Goal: Information Seeking & Learning: Find specific fact

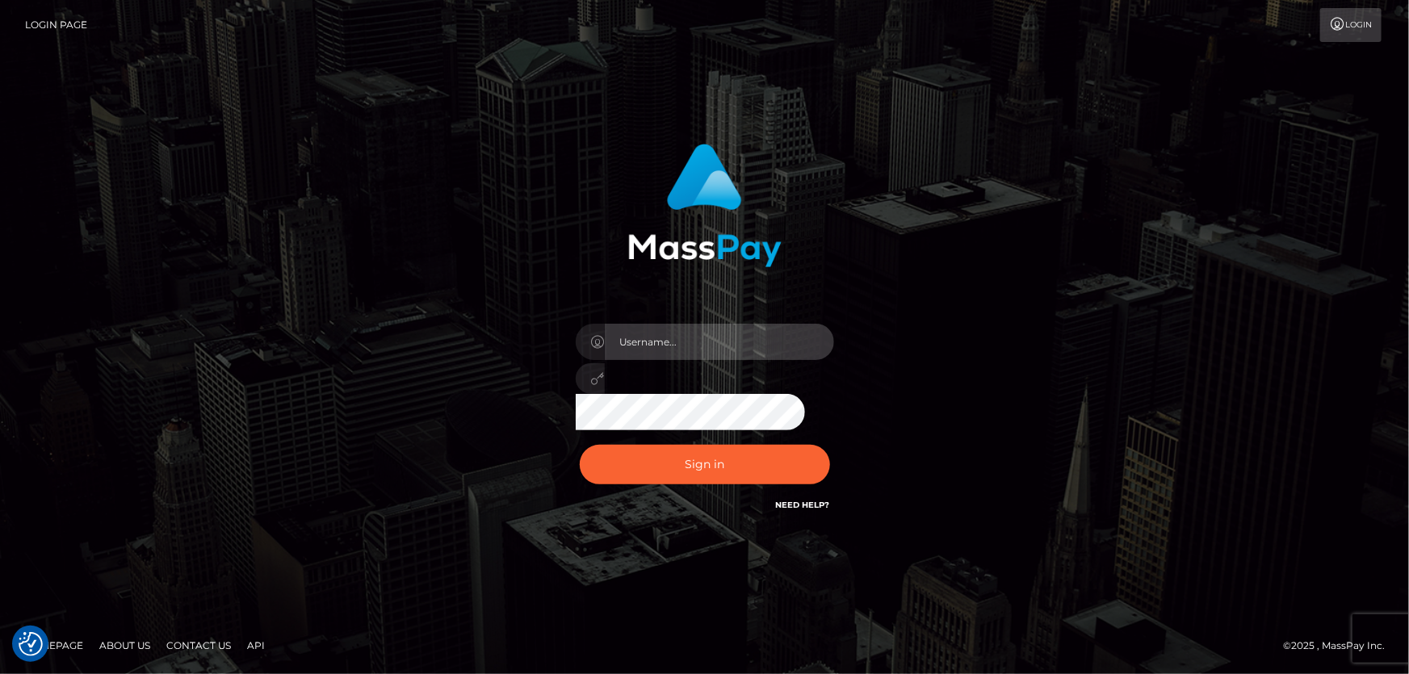
type input "Dan.Cirnat"
click at [823, 438] on div at bounding box center [684, 492] width 331 height 184
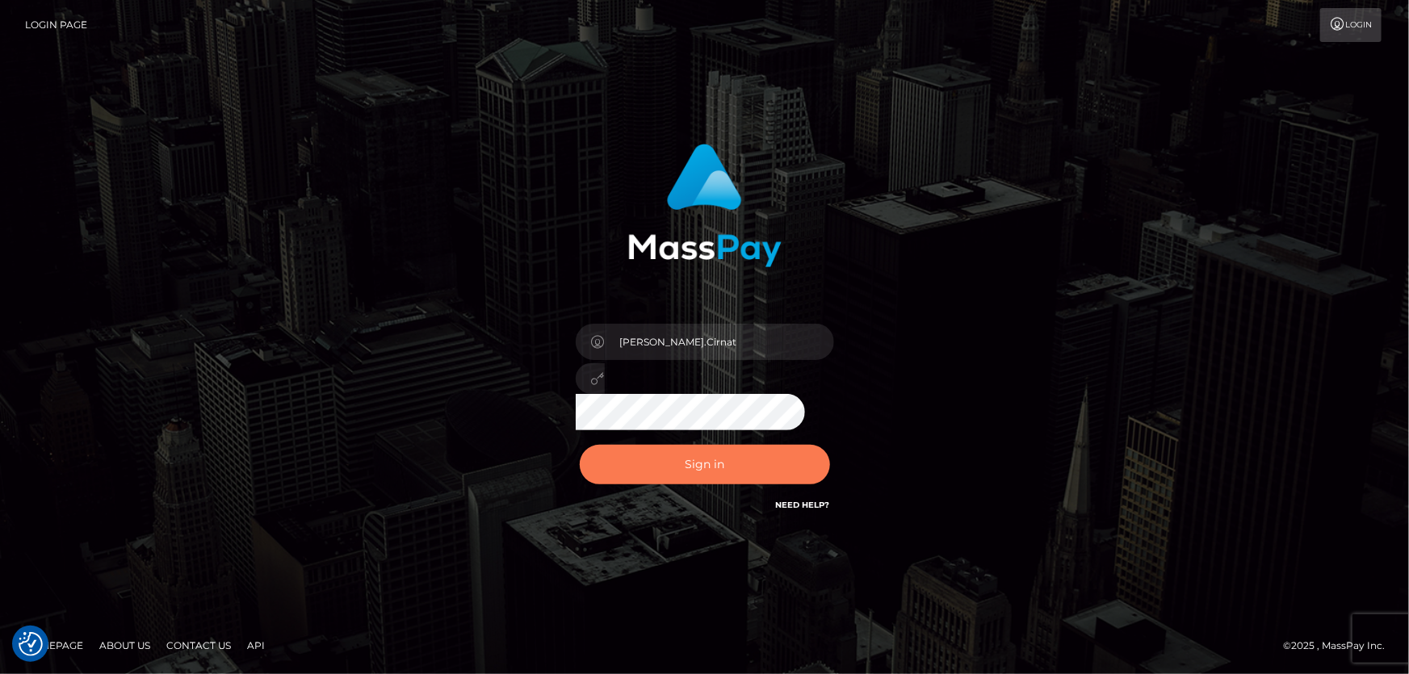
click at [722, 463] on button "Sign in" at bounding box center [705, 465] width 250 height 40
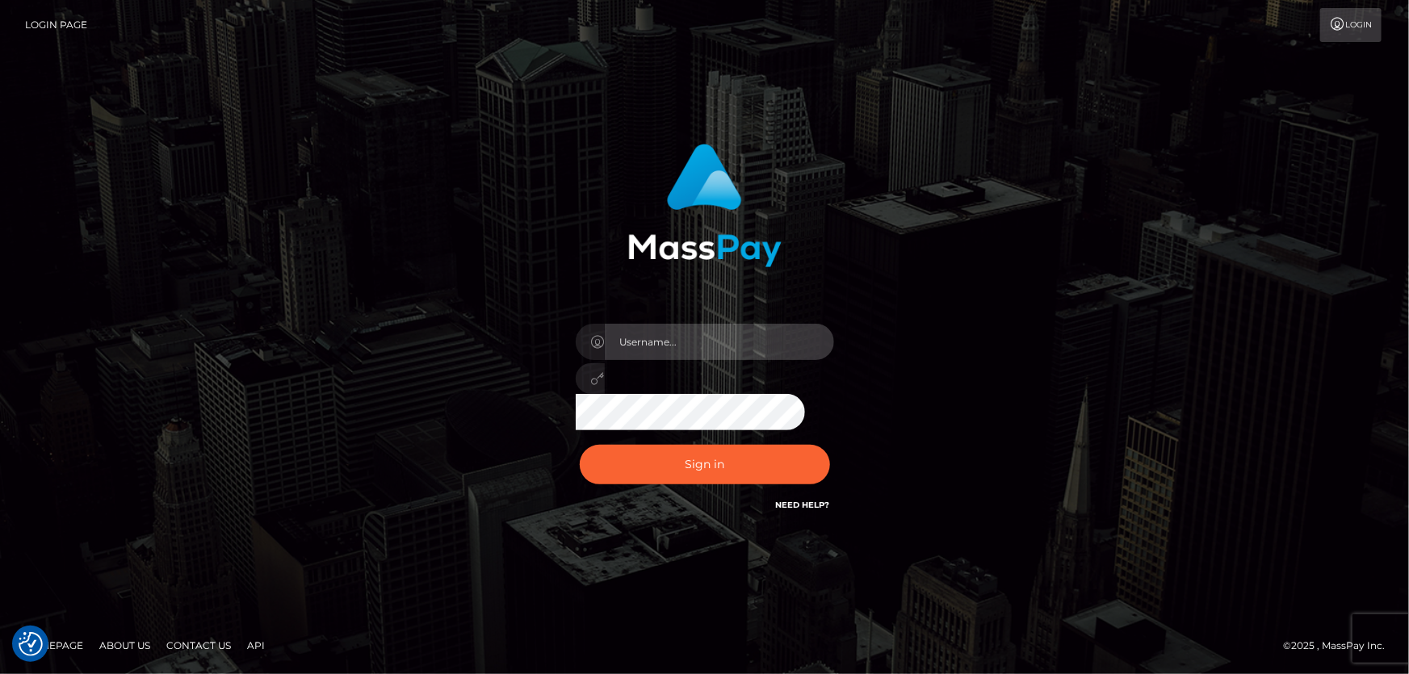
type input "Dan.Cirnat"
click at [823, 439] on div at bounding box center [684, 492] width 331 height 184
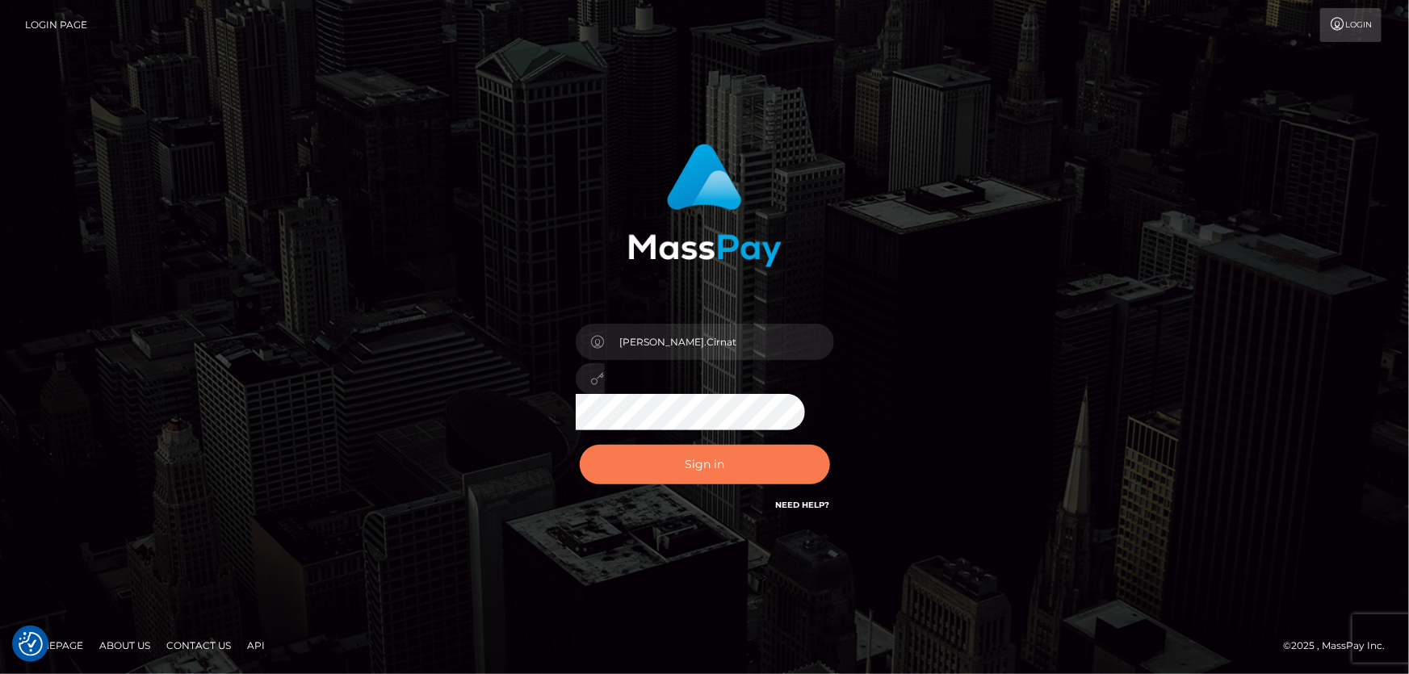
click at [727, 451] on button "Sign in" at bounding box center [705, 465] width 250 height 40
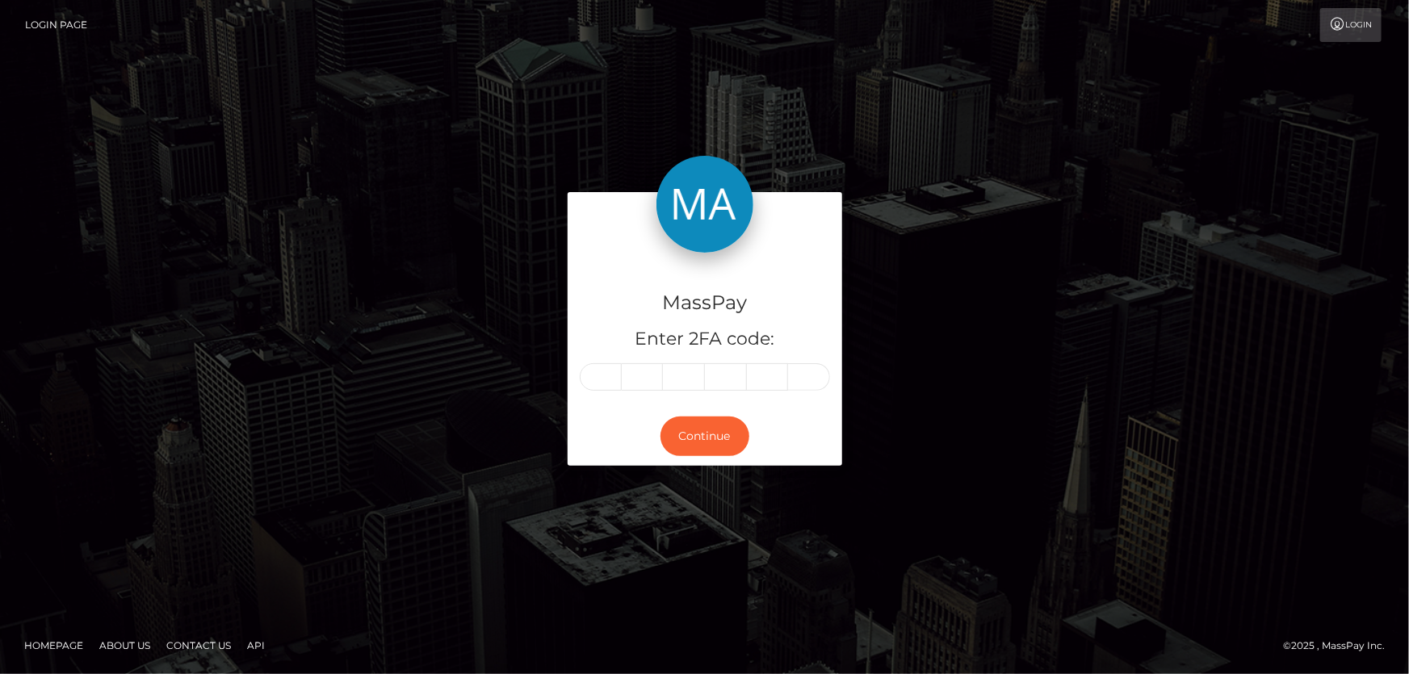
click at [602, 382] on input "text" at bounding box center [601, 376] width 42 height 27
type input "4"
type input "7"
type input "6"
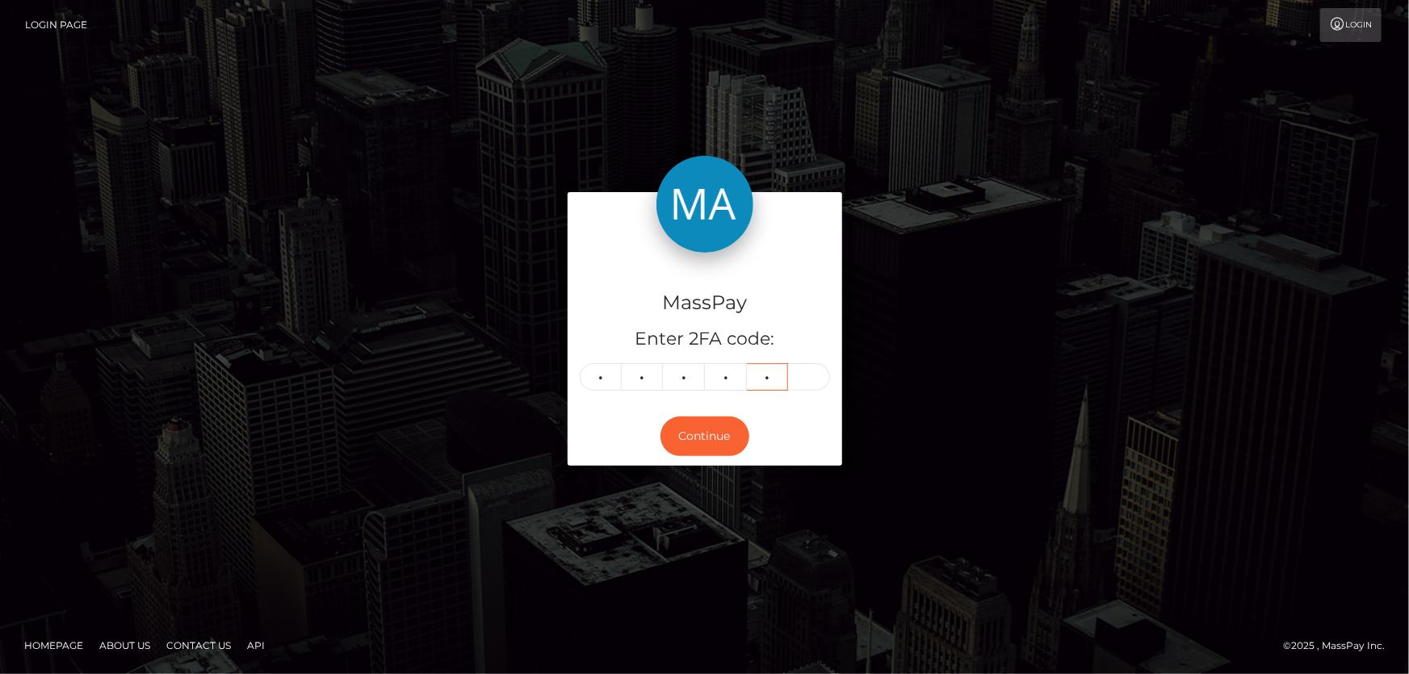
type input "8"
type input "6"
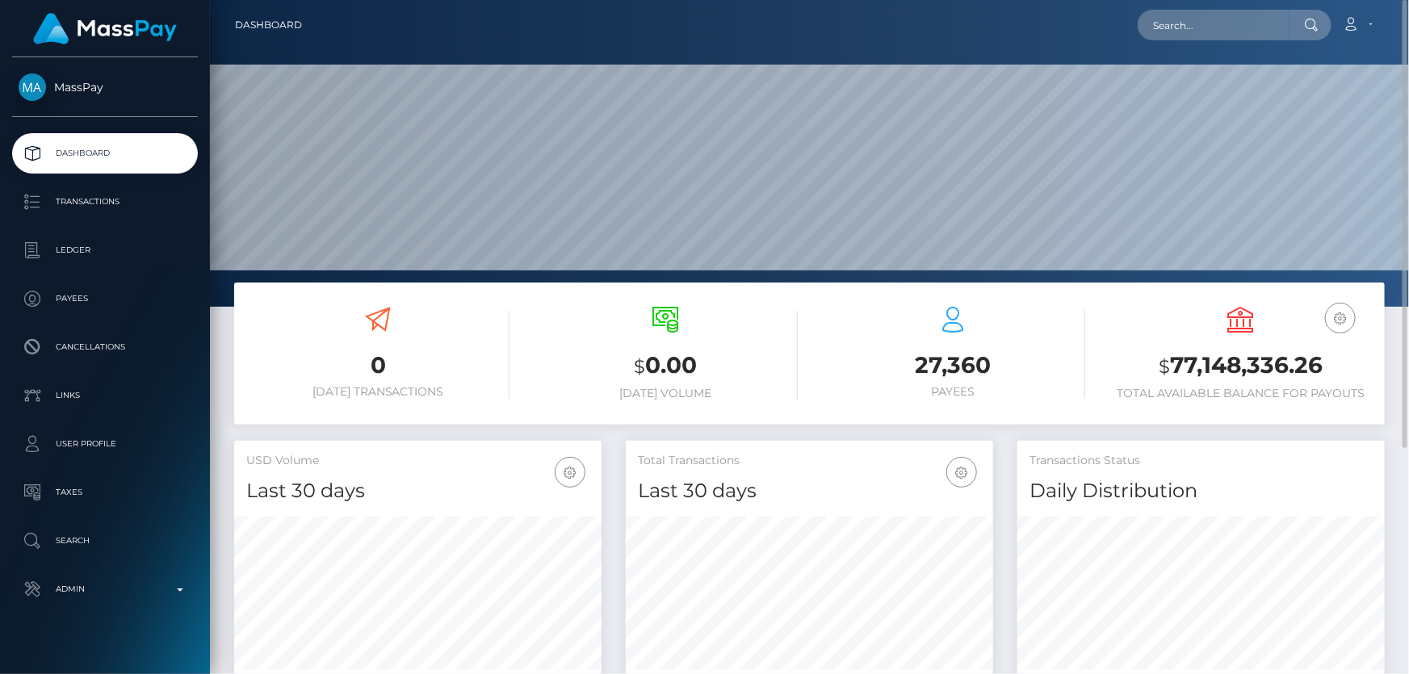
scroll to position [286, 367]
drag, startPoint x: 1175, startPoint y: 44, endPoint x: 1185, endPoint y: 27, distance: 19.9
paste input "1320289619"
type input "1320289619"
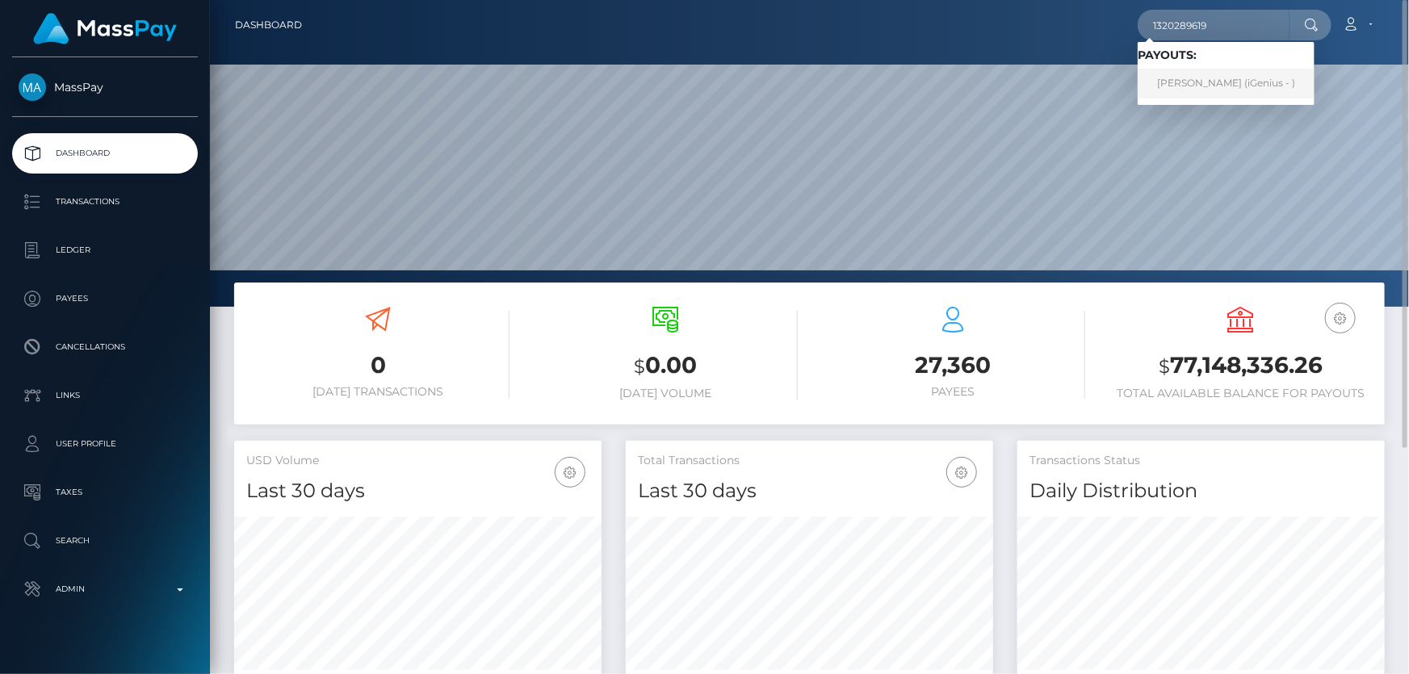
click at [1269, 85] on link "HORATIO BANCROFT WILLIAMS (iGenius - )" at bounding box center [1226, 84] width 177 height 30
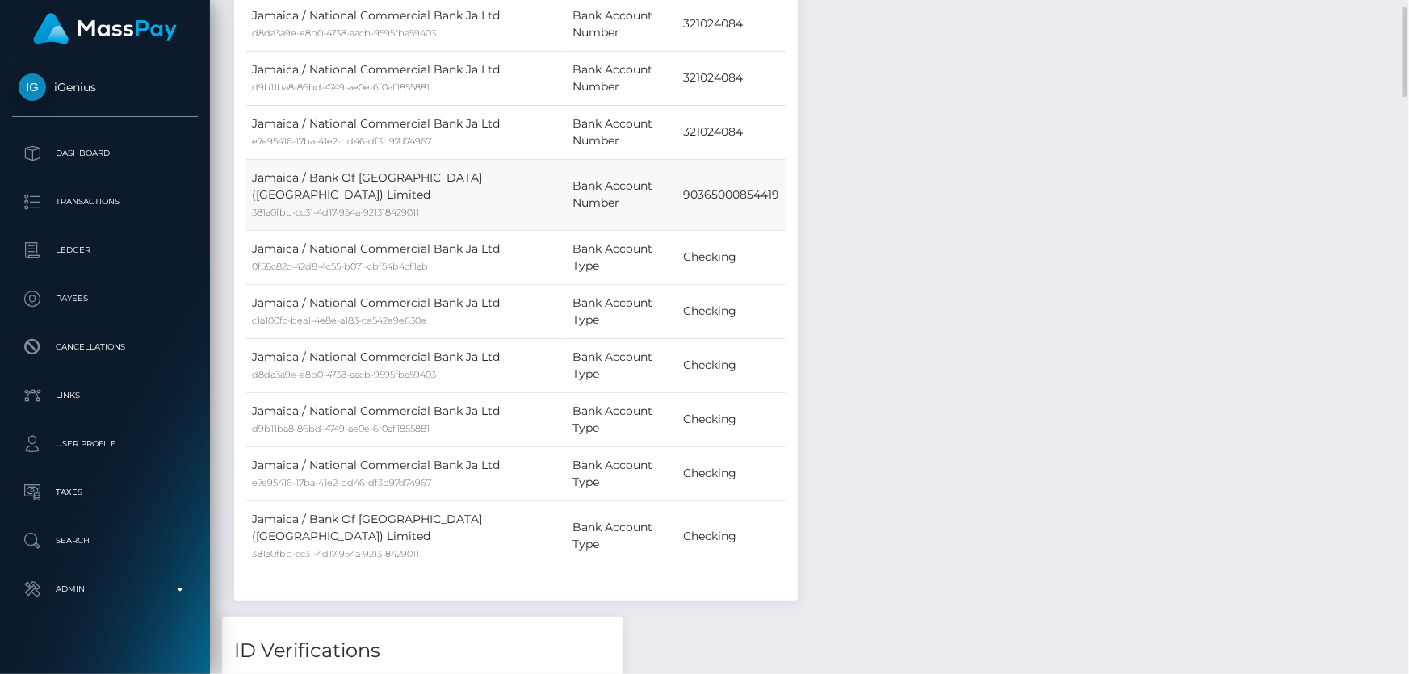
scroll to position [1011, 0]
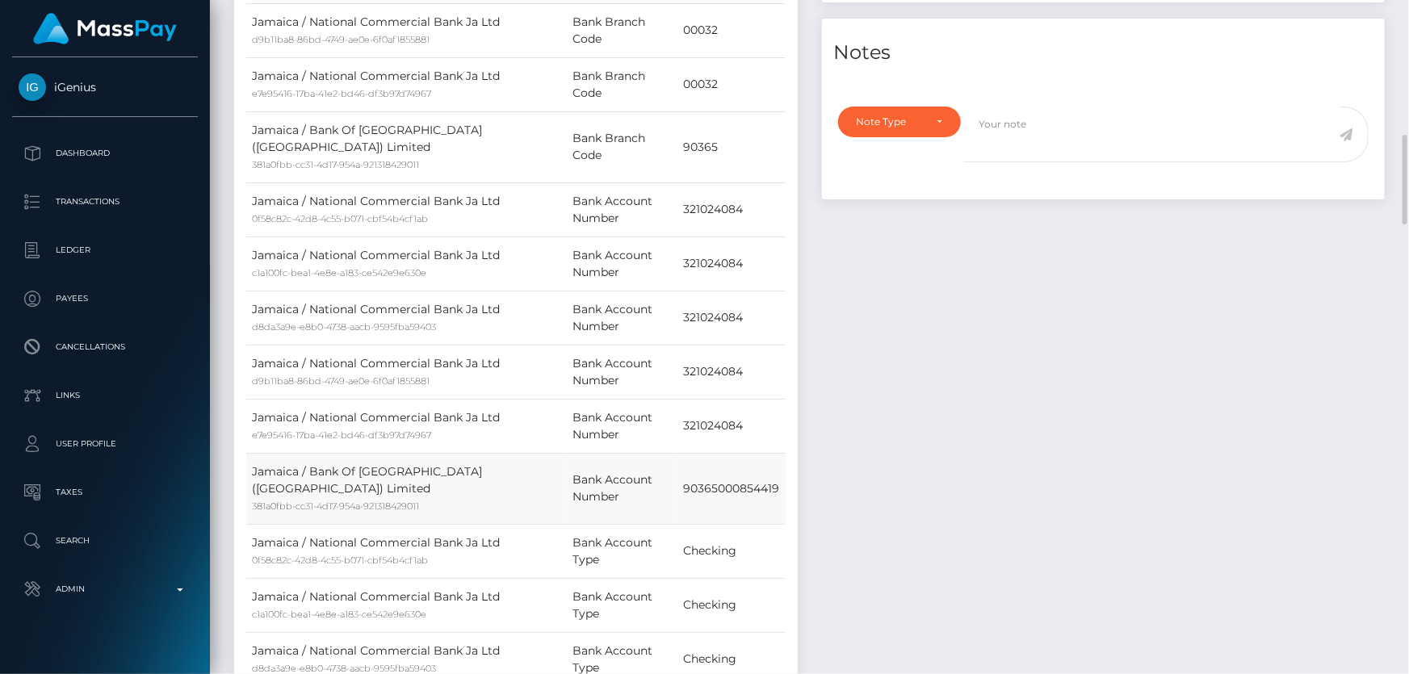
drag, startPoint x: 678, startPoint y: 501, endPoint x: 782, endPoint y: 509, distance: 103.7
click at [782, 509] on td "90365000854419" at bounding box center [730, 488] width 107 height 71
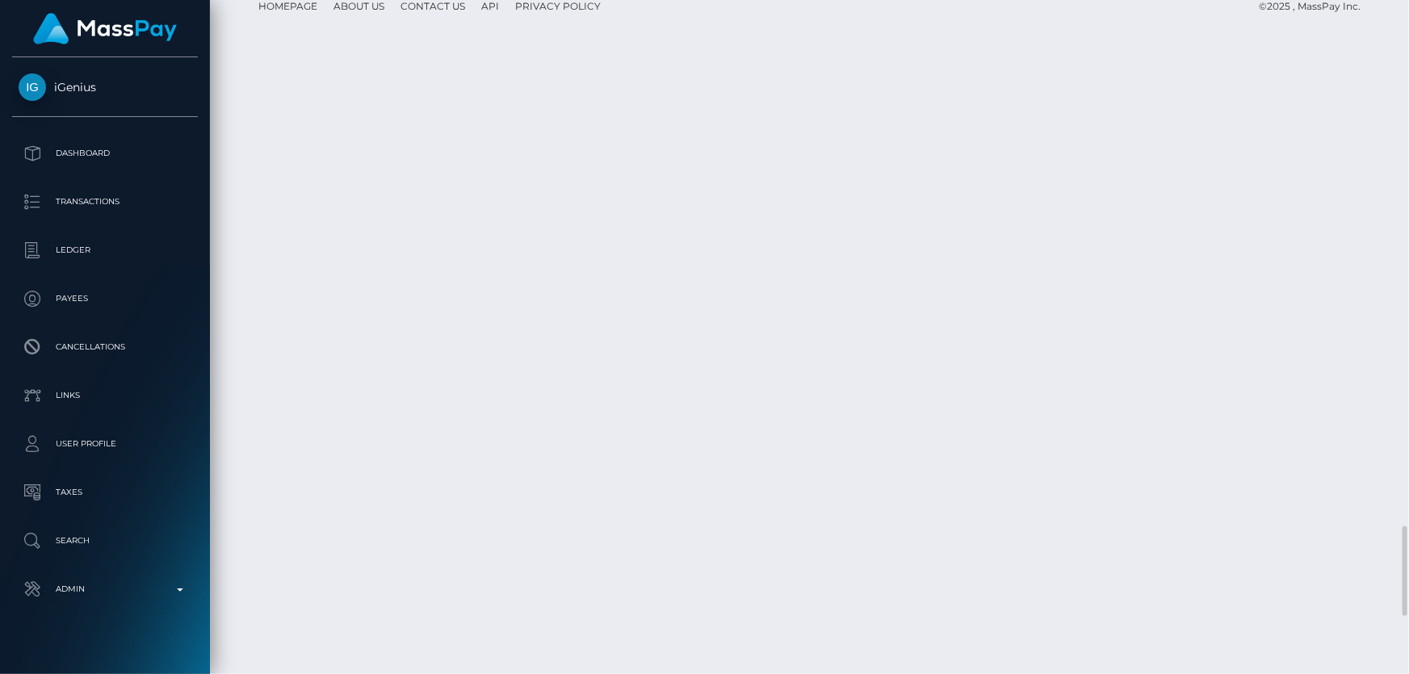
scroll to position [194, 367]
drag, startPoint x: 601, startPoint y: 321, endPoint x: 380, endPoint y: 326, distance: 221.3
copy td "Bank Of Nova Scotia ([GEOGRAPHIC_DATA]) Limited"
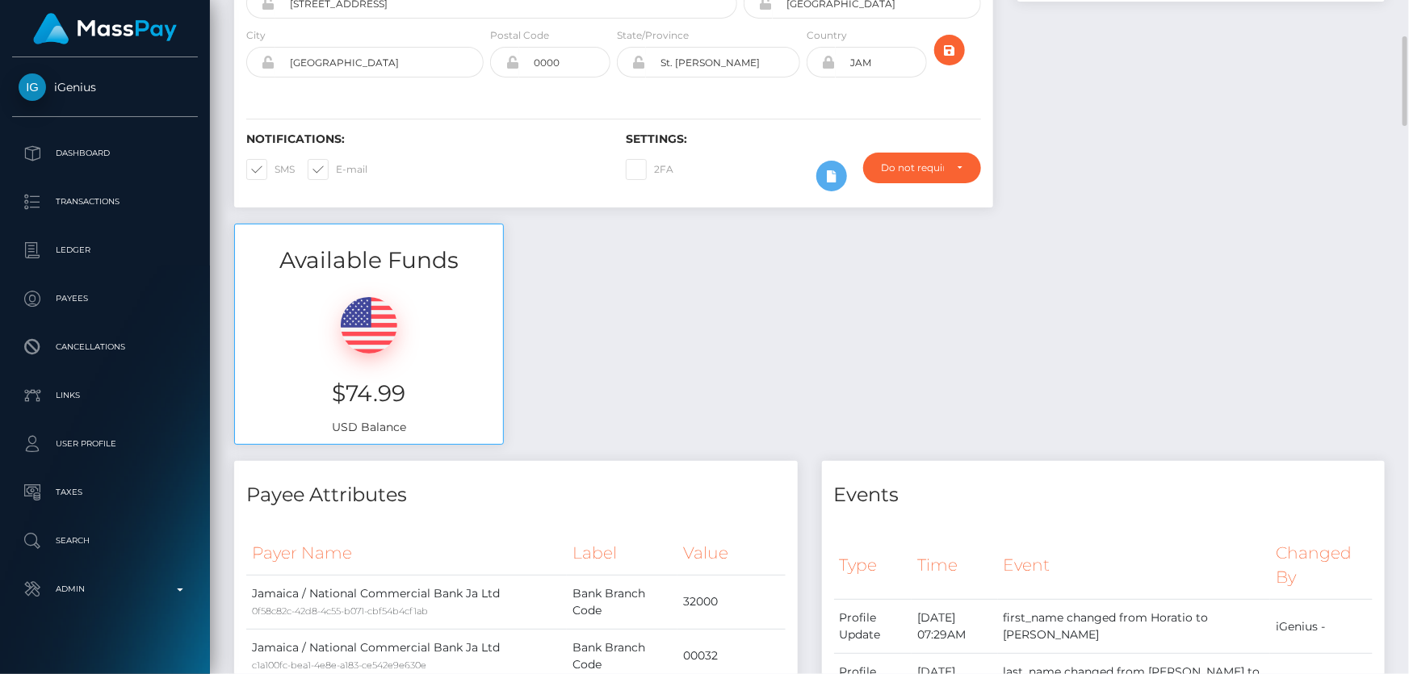
scroll to position [0, 0]
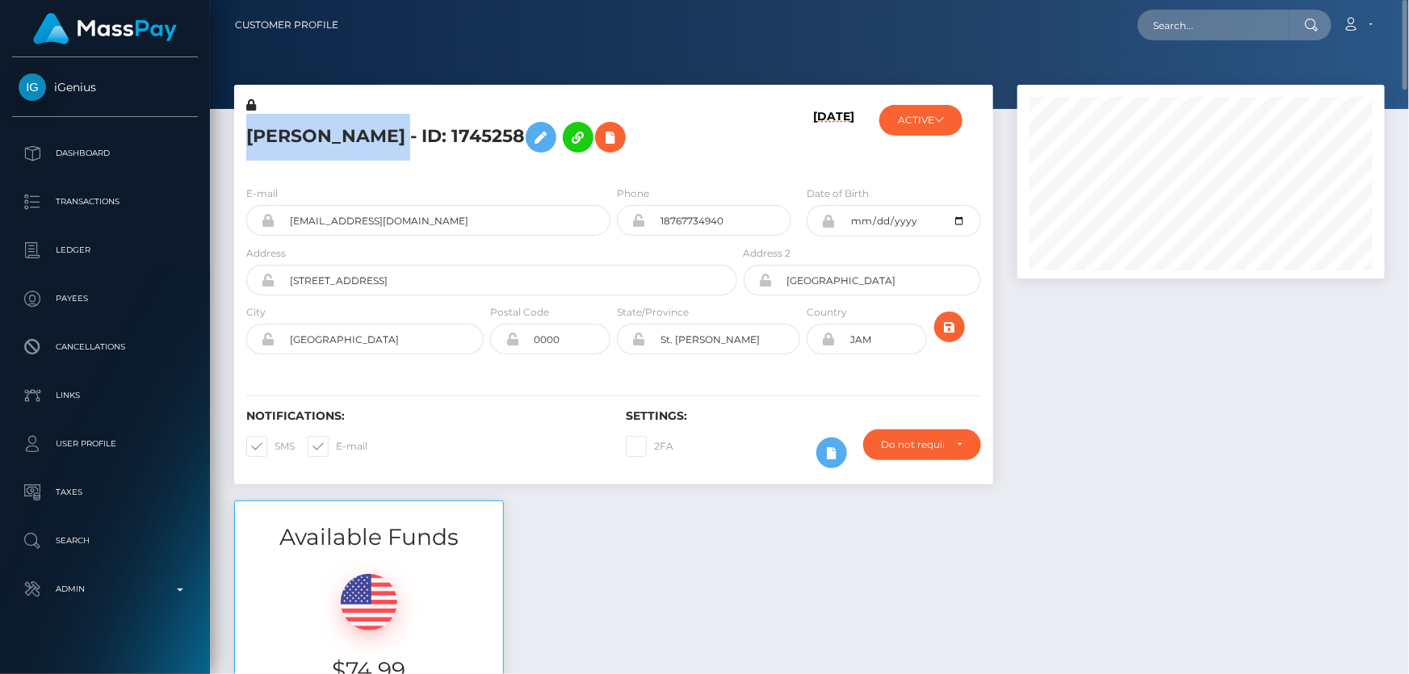
drag, startPoint x: 541, startPoint y: 134, endPoint x: 249, endPoint y: 144, distance: 292.4
click at [249, 144] on h5 "HORATIO BANCROFT WILLIAMS - ID: 1745258" at bounding box center [487, 137] width 482 height 47
copy h5 "HORATIO BANCROFT WILLIAMS"
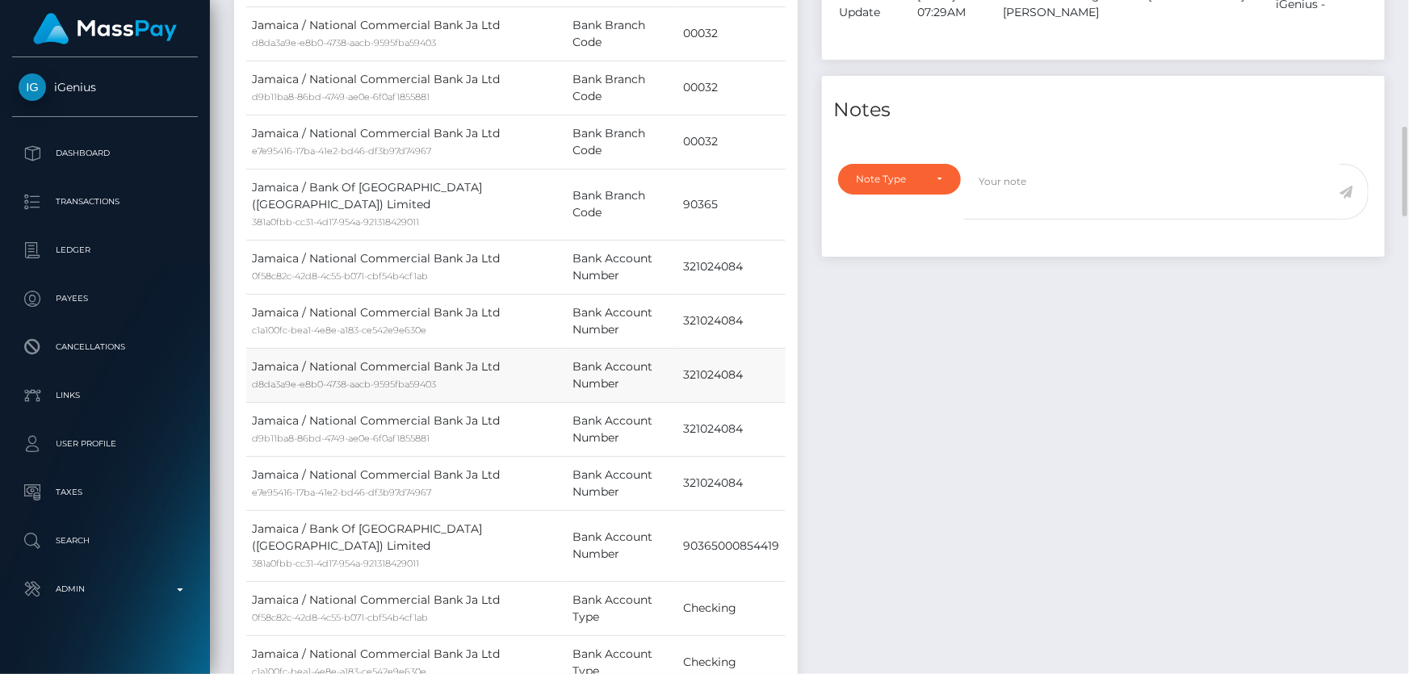
scroll to position [1100, 0]
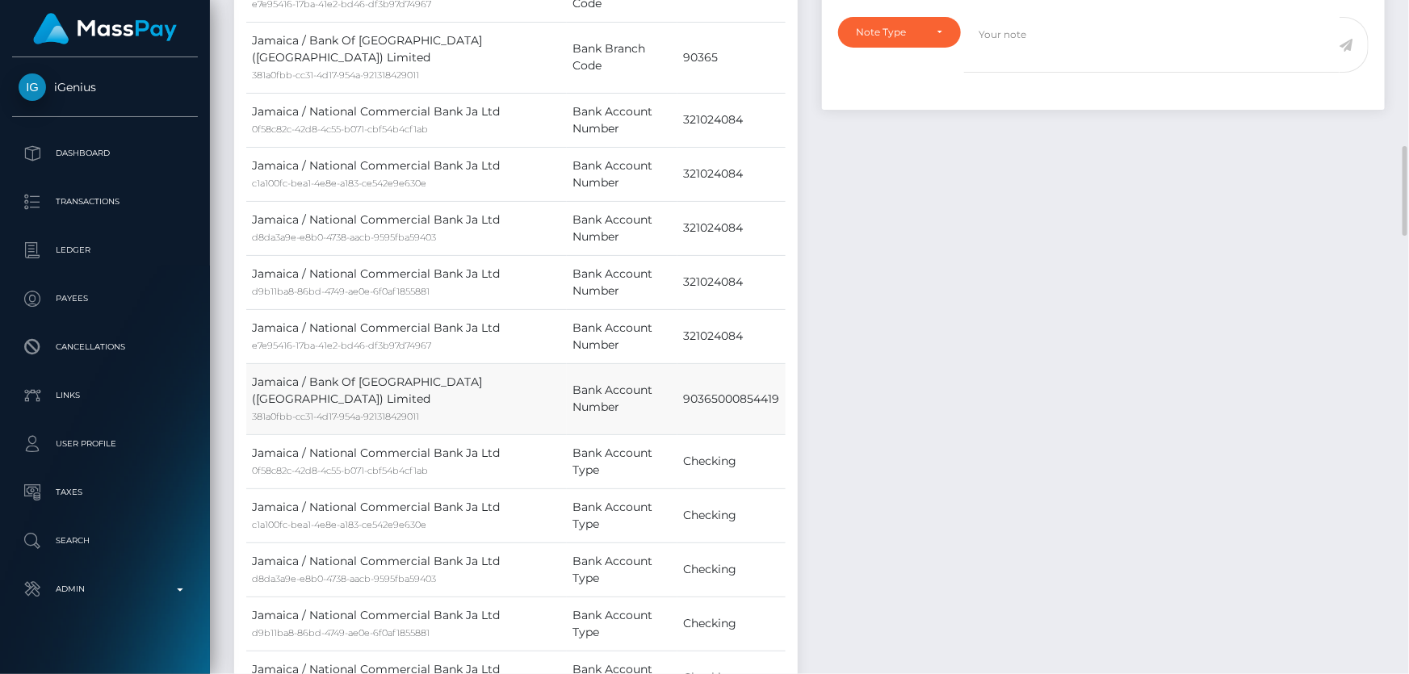
drag, startPoint x: 784, startPoint y: 421, endPoint x: 686, endPoint y: 416, distance: 97.9
click at [683, 418] on td "90365000854419" at bounding box center [730, 398] width 107 height 71
copy td "90365000854419"
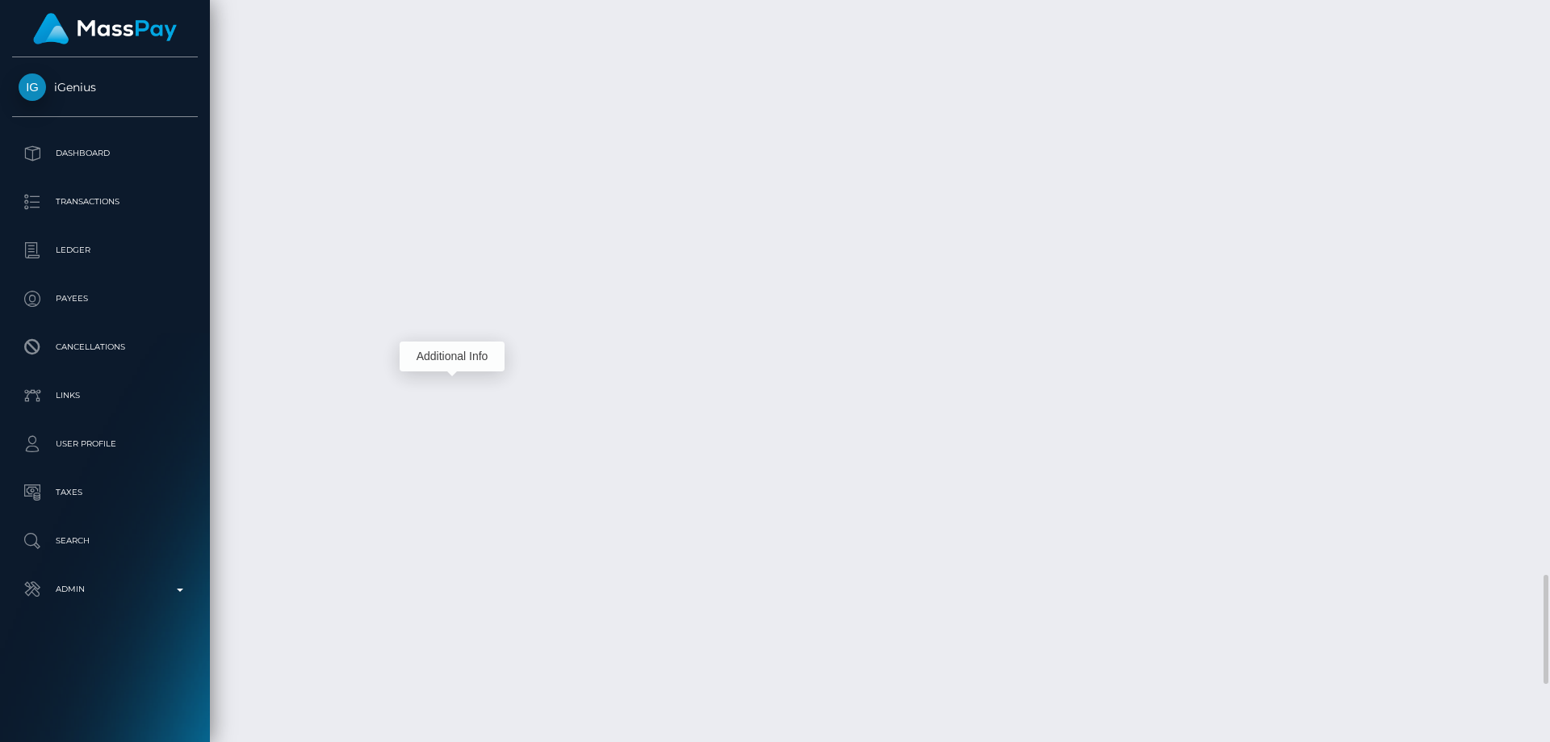
scroll to position [194, 415]
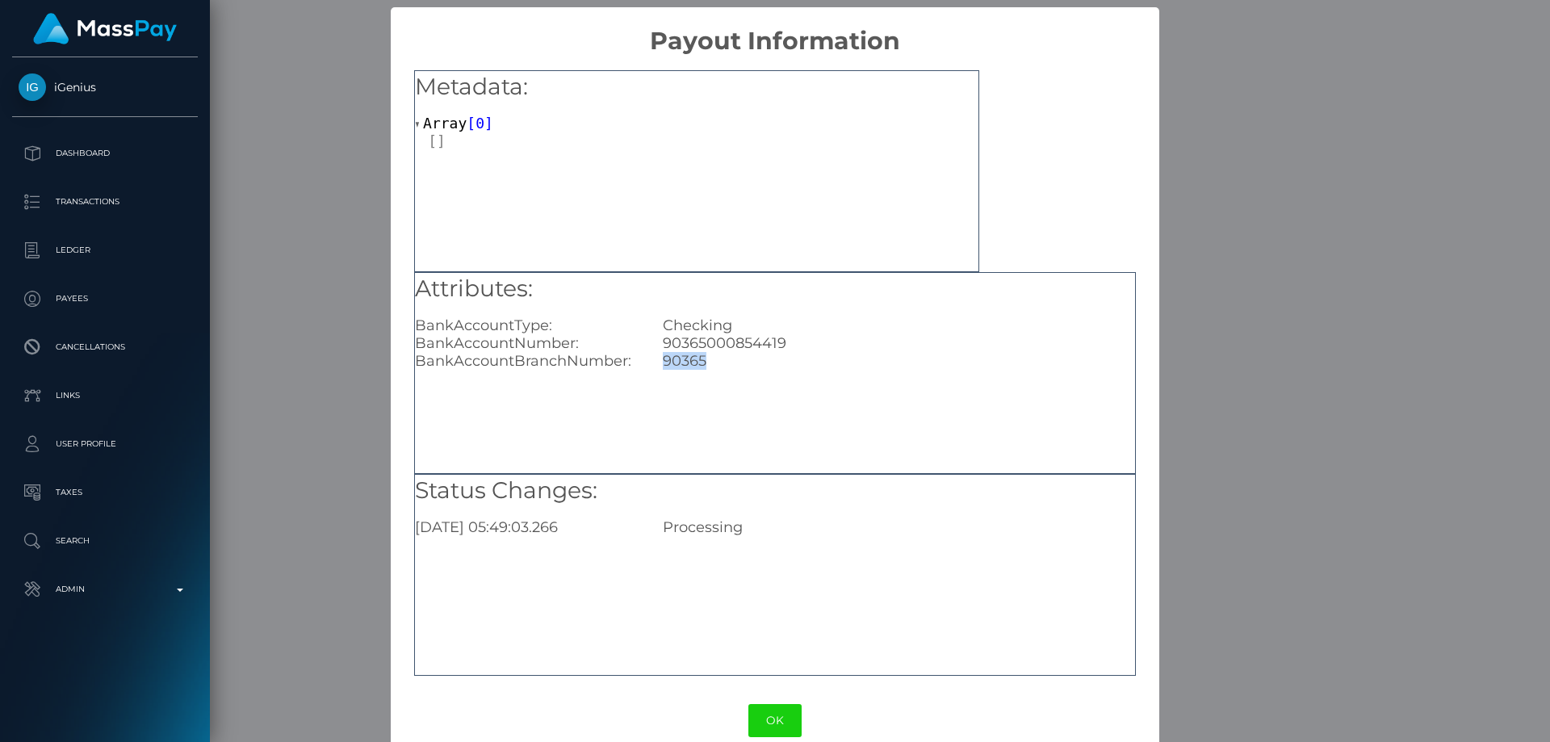
drag, startPoint x: 707, startPoint y: 358, endPoint x: 660, endPoint y: 362, distance: 47.8
click at [660, 362] on div "90365" at bounding box center [899, 361] width 496 height 18
copy div "90365"
click at [722, 361] on div "90365" at bounding box center [899, 361] width 496 height 18
click at [717, 359] on div "90365" at bounding box center [899, 361] width 496 height 18
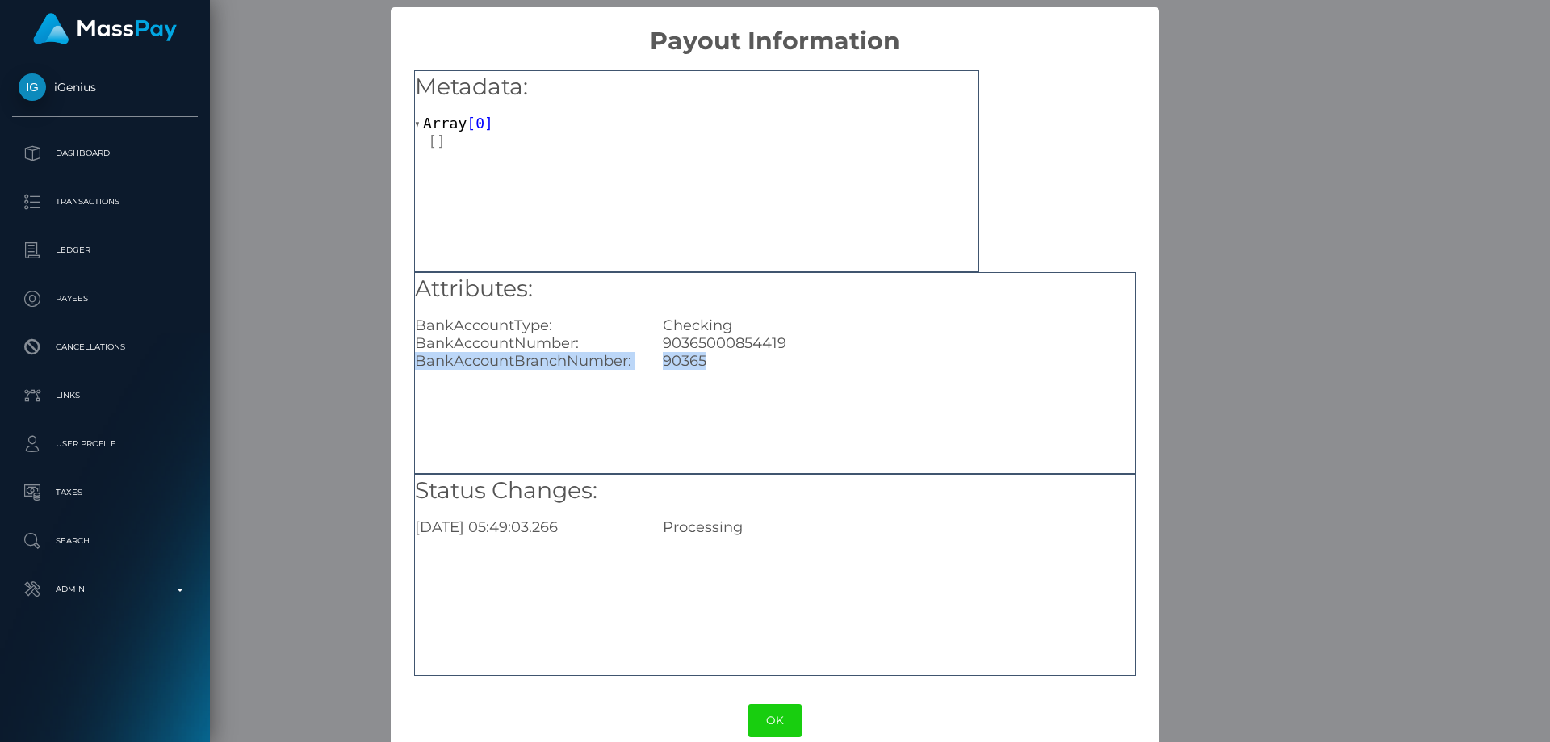
drag, startPoint x: 689, startPoint y: 359, endPoint x: 410, endPoint y: 367, distance: 279.4
click at [410, 367] on div "Metadata: Array [ 0 ] Attributes: BankAccountType: Checking BankAccountNumber: …" at bounding box center [775, 368] width 768 height 624
copy div "BankAccountBranchNumber: 90365"
click at [1323, 369] on div "× Payout Information Metadata: Array [ 0 ] Attributes: BankAccountType: Checkin…" at bounding box center [775, 371] width 1550 height 742
click at [1278, 467] on div "× Payout Information Metadata: Array [ 0 ] Attributes: BankAccountType: Checkin…" at bounding box center [775, 371] width 1550 height 742
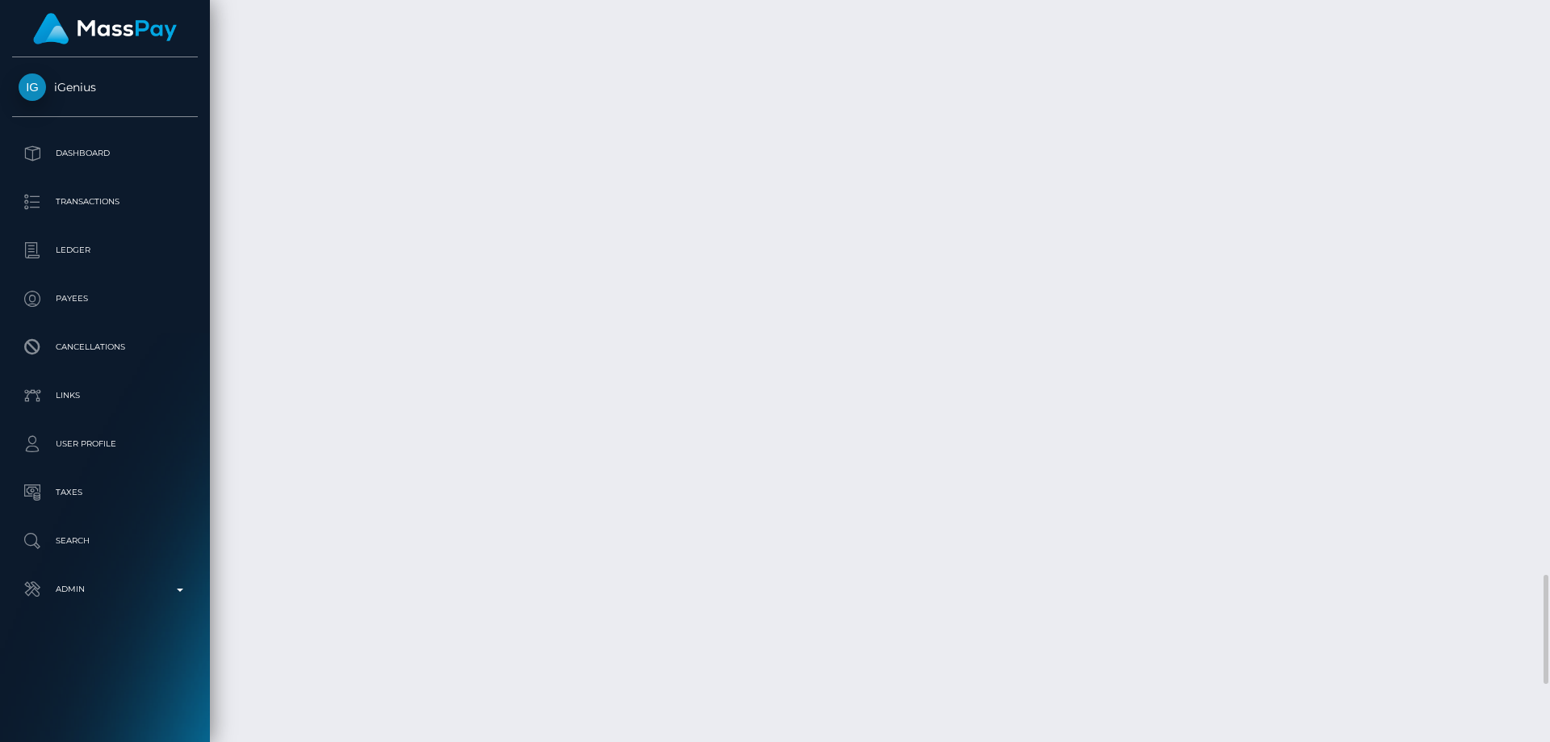
drag, startPoint x: 1283, startPoint y: 394, endPoint x: 1256, endPoint y: 387, distance: 27.6
copy td "JMD"
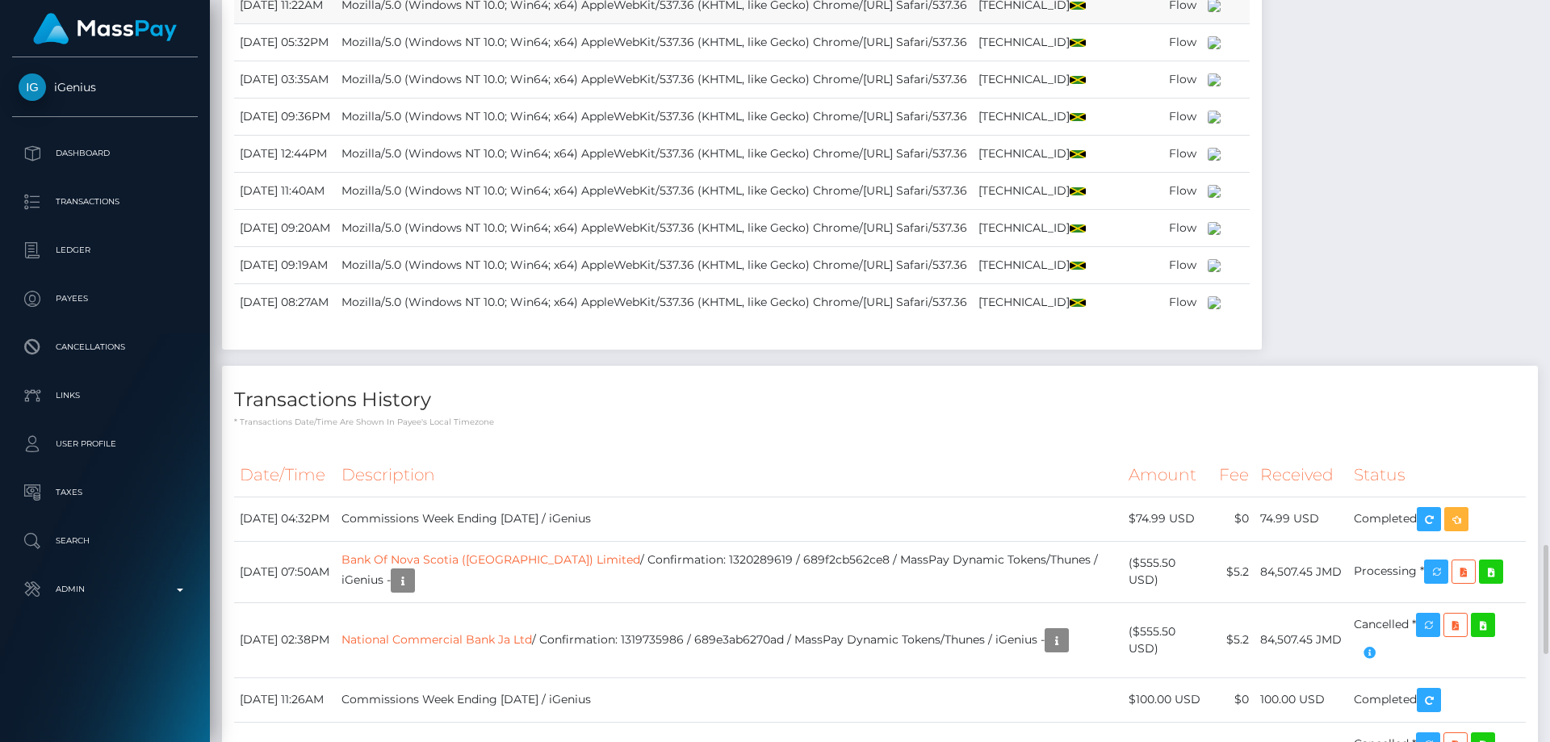
scroll to position [2356, 0]
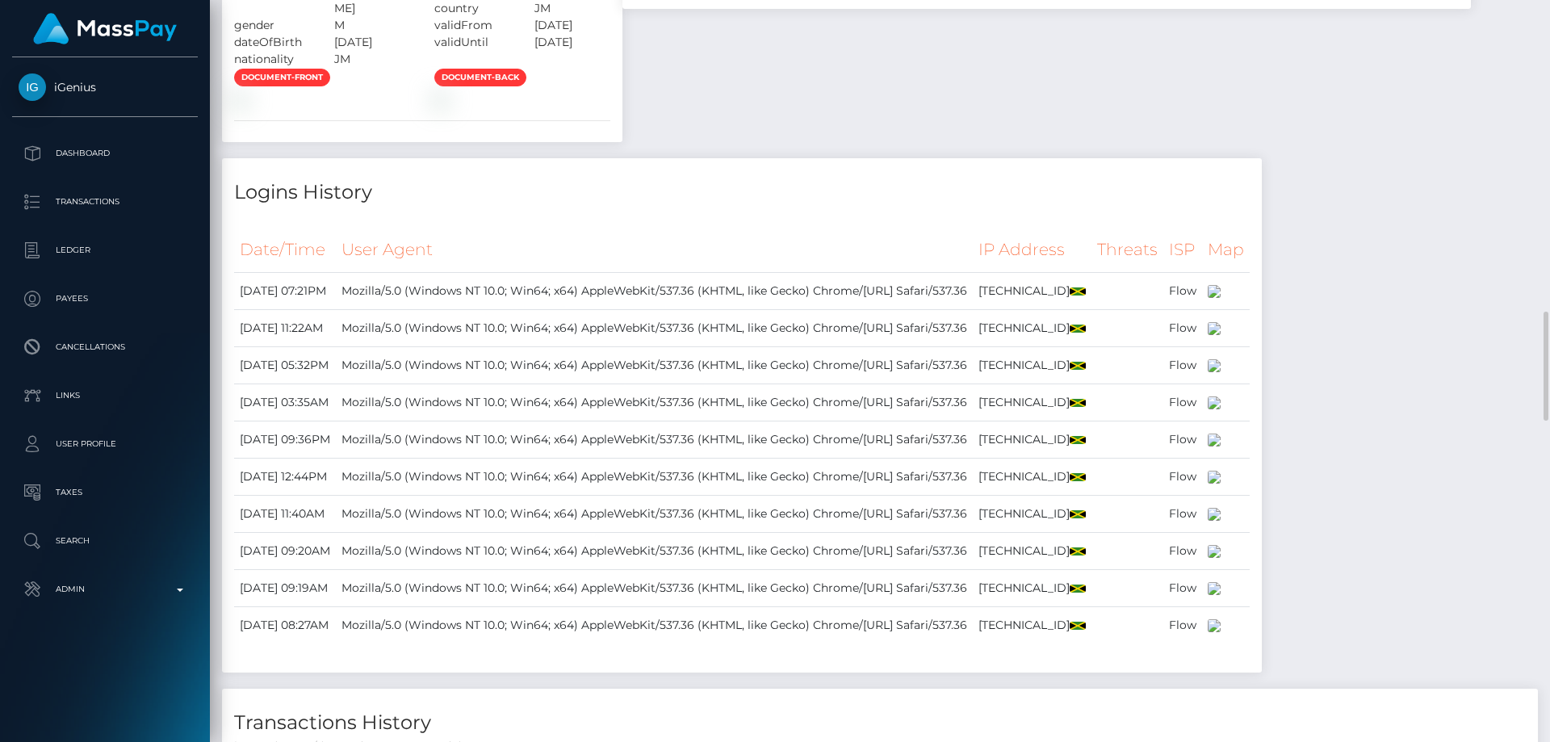
scroll to position [1791, 0]
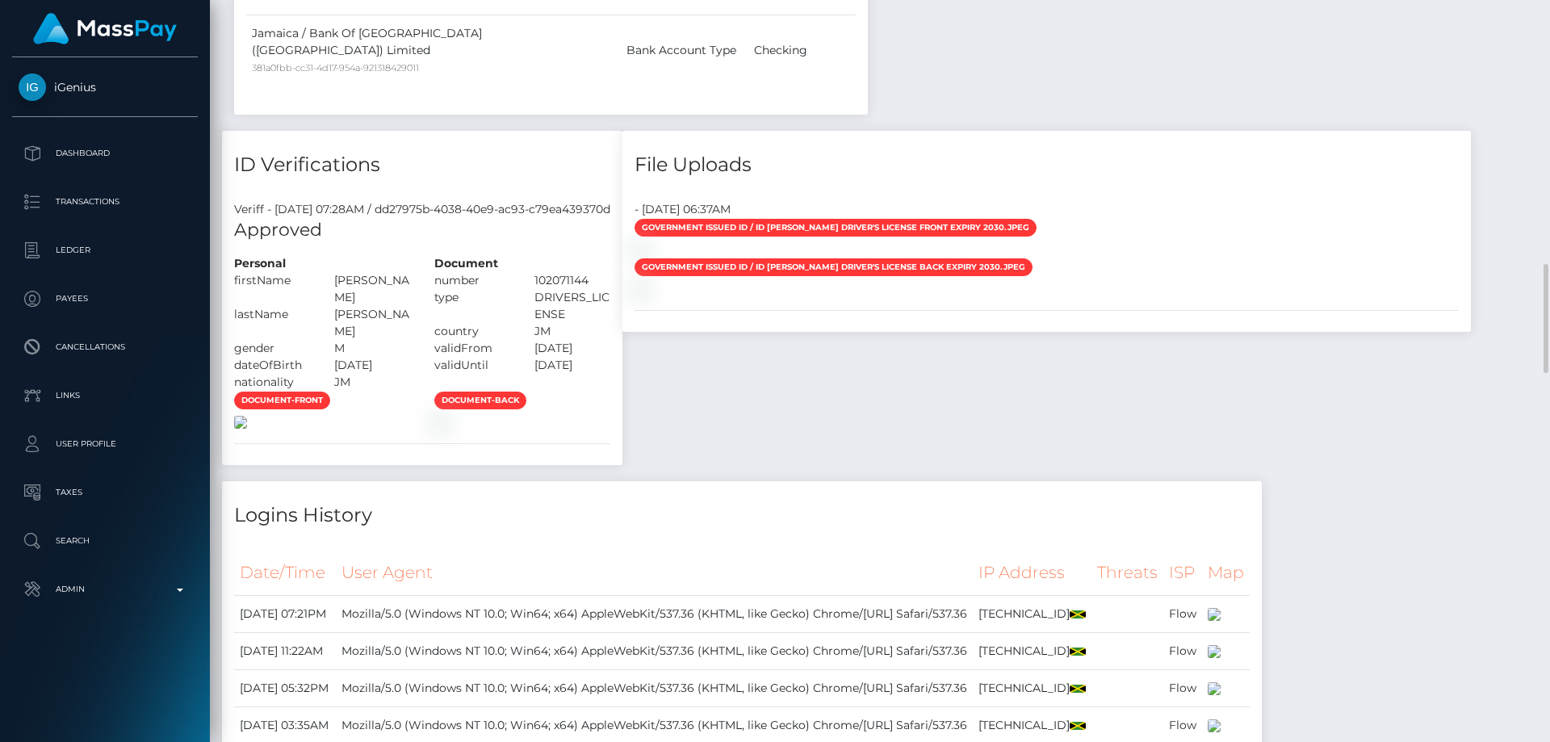
click at [247, 416] on img at bounding box center [240, 422] width 13 height 13
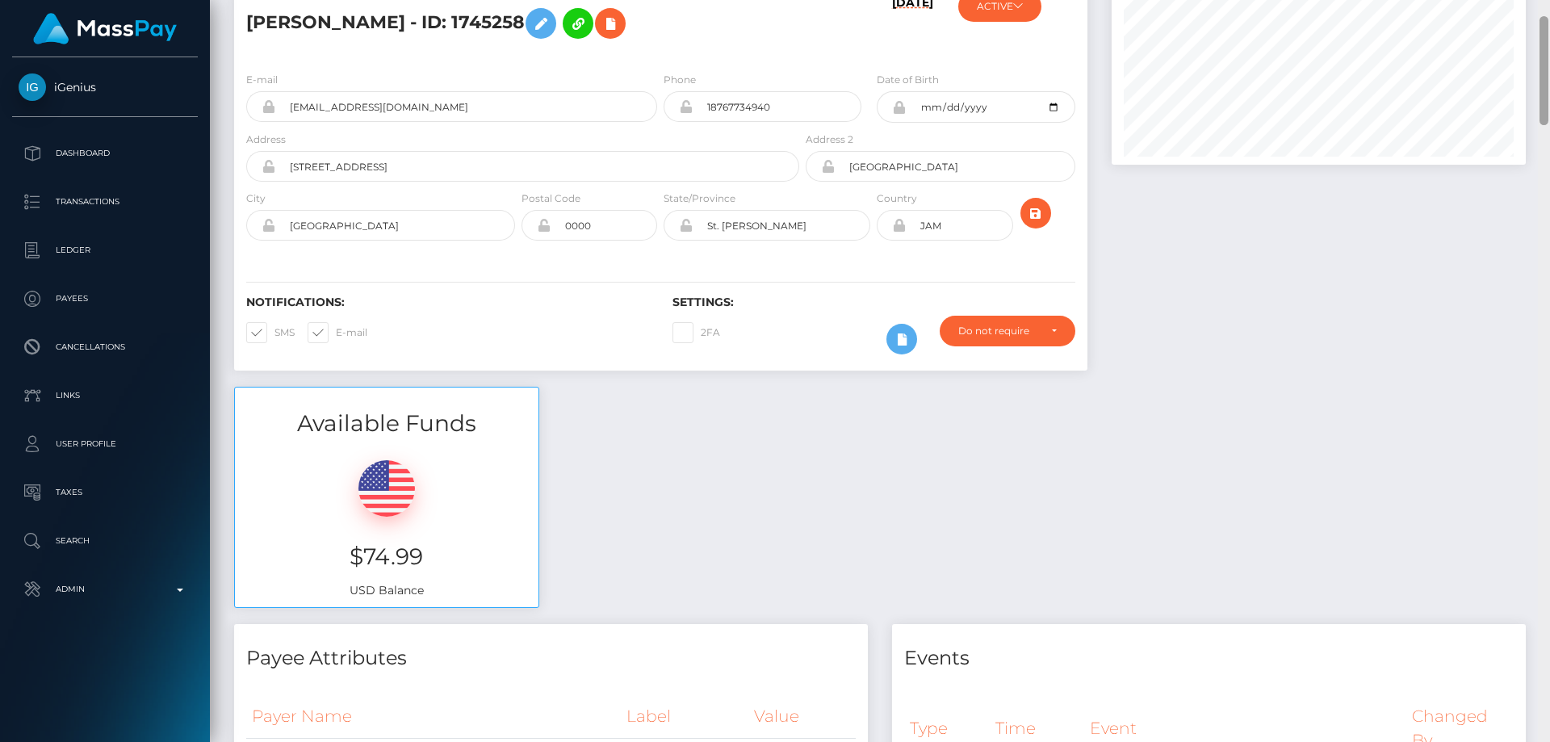
scroll to position [0, 0]
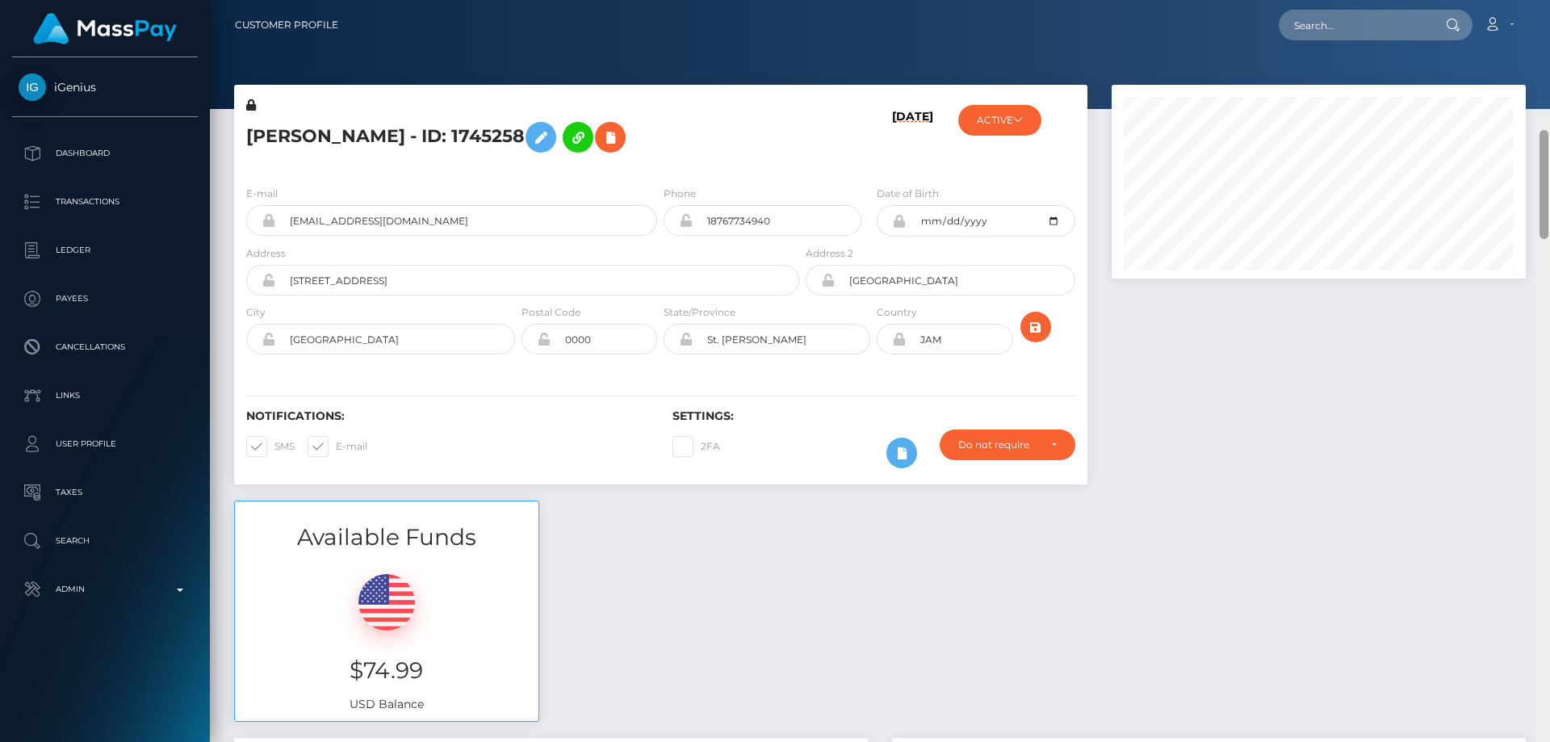
drag, startPoint x: 1548, startPoint y: 183, endPoint x: 1548, endPoint y: 5, distance: 178.4
click at [1408, 5] on div "Customer Profile Loading... Loading..." at bounding box center [880, 371] width 1340 height 742
paste input "1321442752"
type input "1321442752"
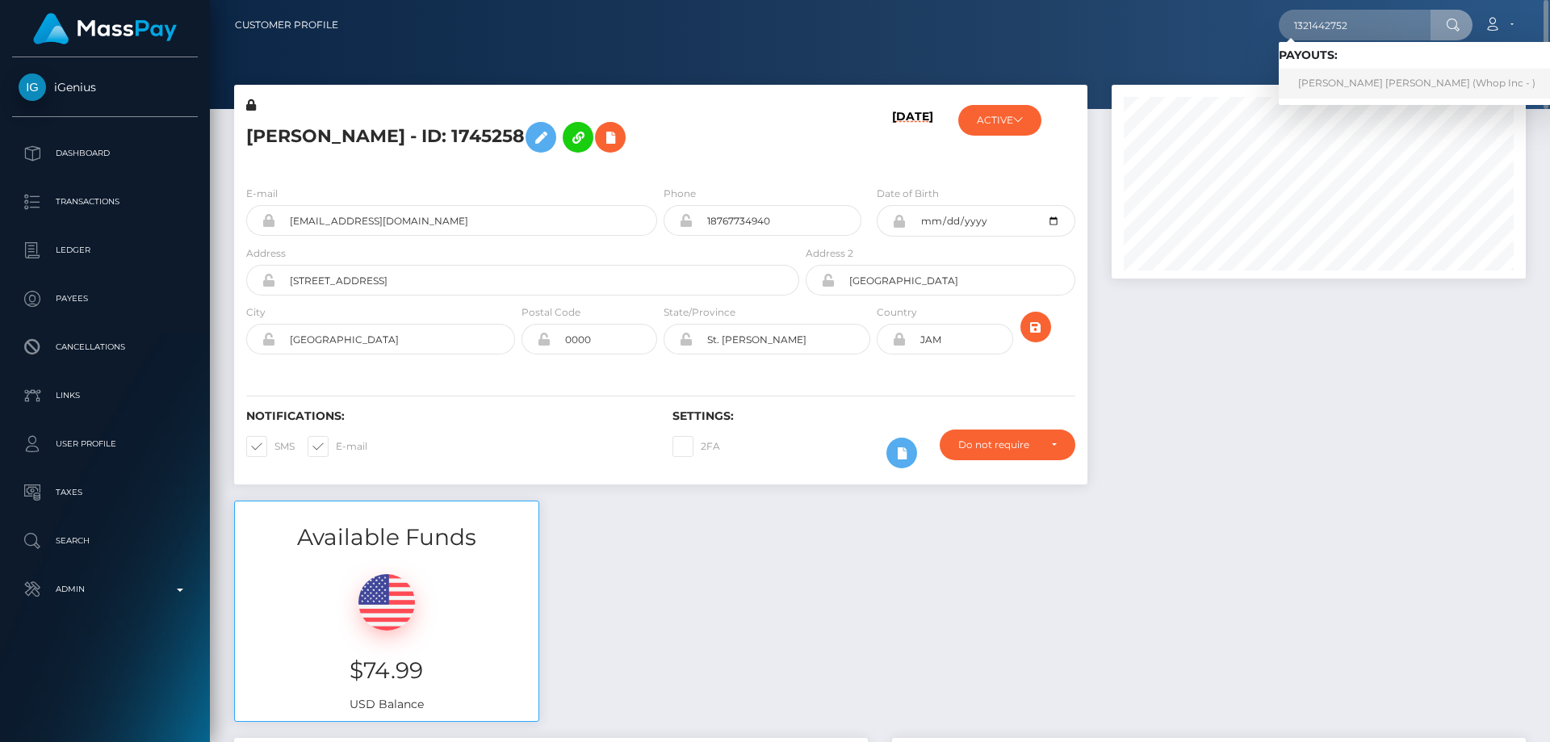
click at [1326, 81] on link "VERNON GRANVILLE SCOTT (Whop Inc - )" at bounding box center [1417, 84] width 276 height 30
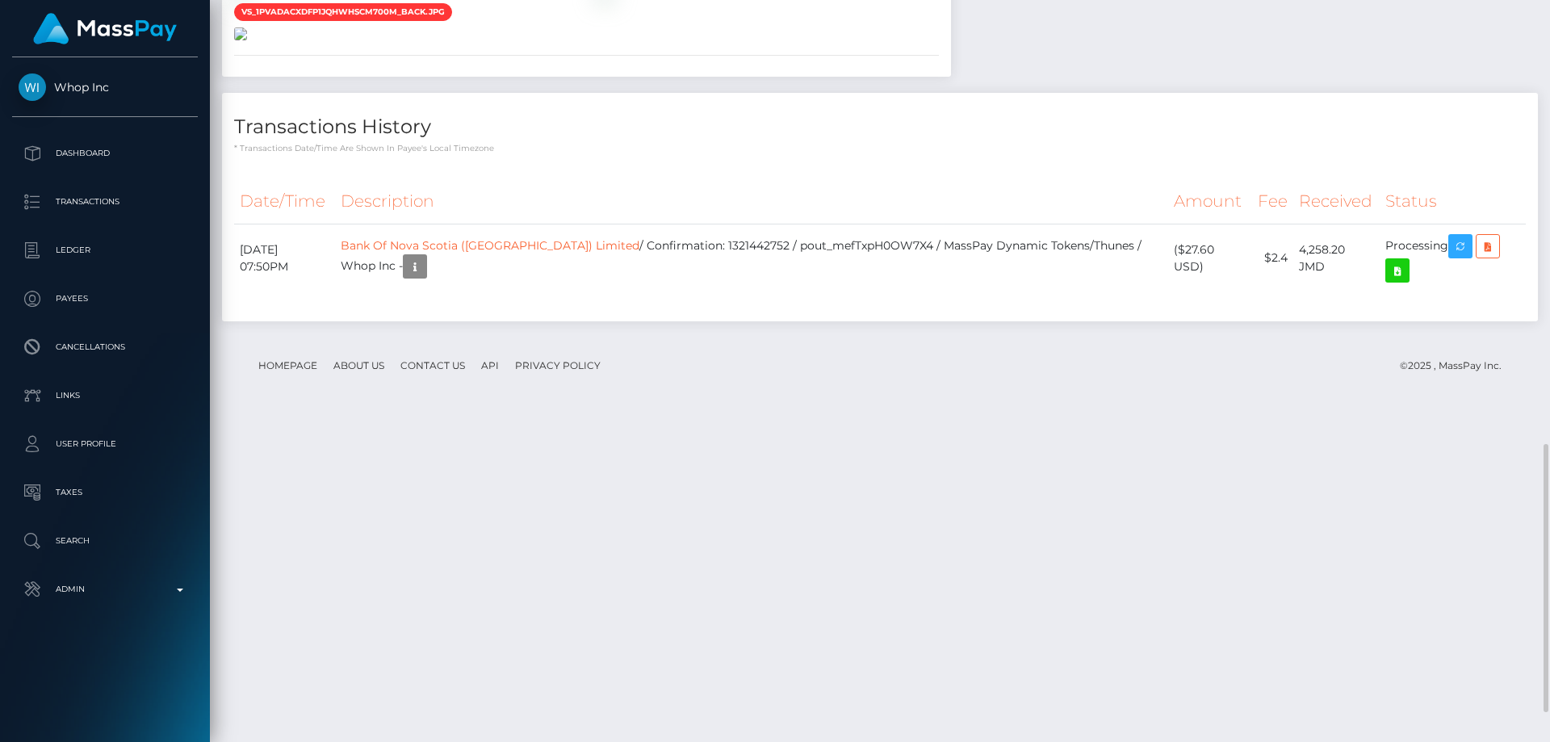
scroll to position [1310, 0]
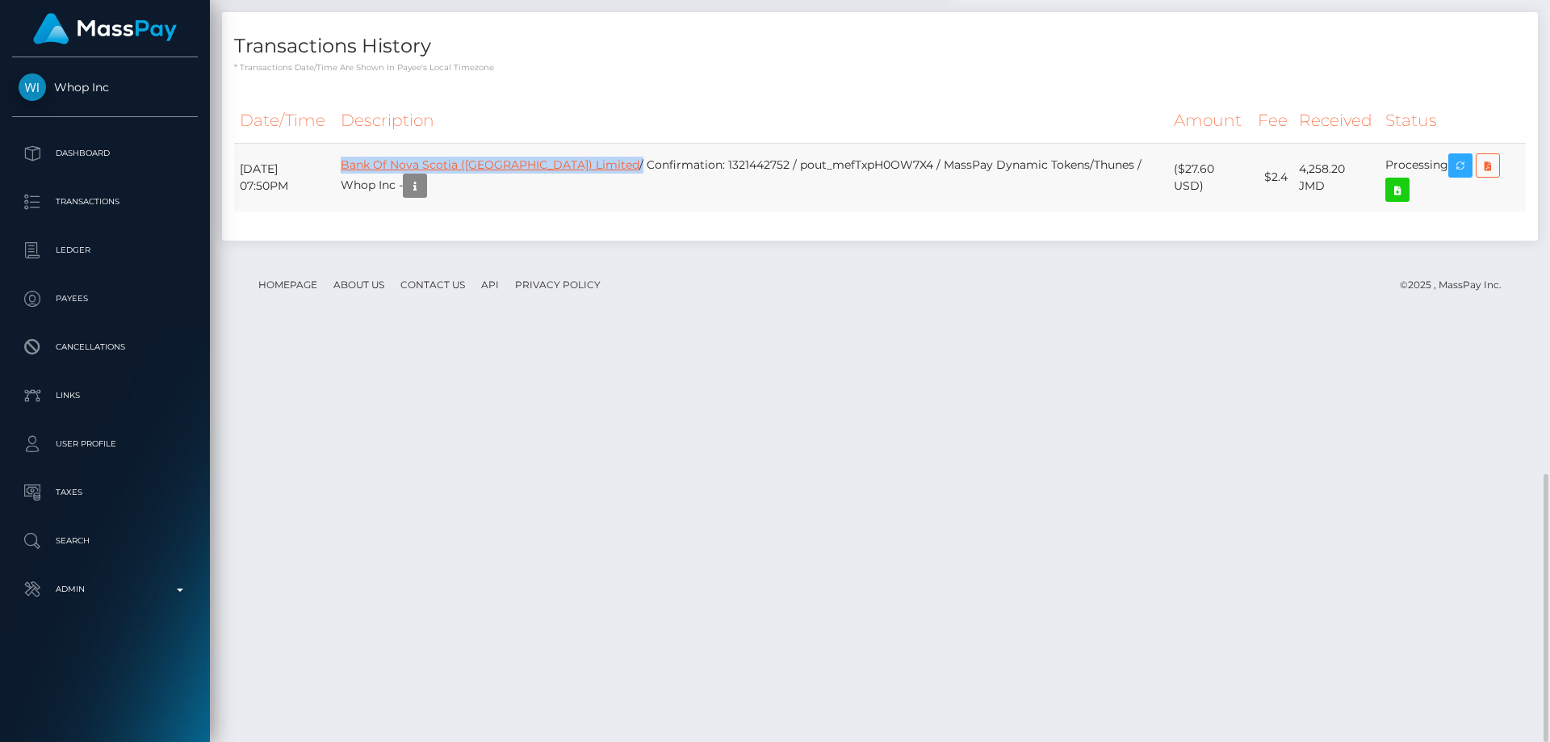
drag, startPoint x: 608, startPoint y: 571, endPoint x: 389, endPoint y: 567, distance: 218.8
click at [389, 212] on td "Bank Of [GEOGRAPHIC_DATA] ([GEOGRAPHIC_DATA]) Limited / Confirmation: [FINANCIA…" at bounding box center [751, 177] width 833 height 69
copy td "Bank Of Nova Scotia ([GEOGRAPHIC_DATA]) Limited"
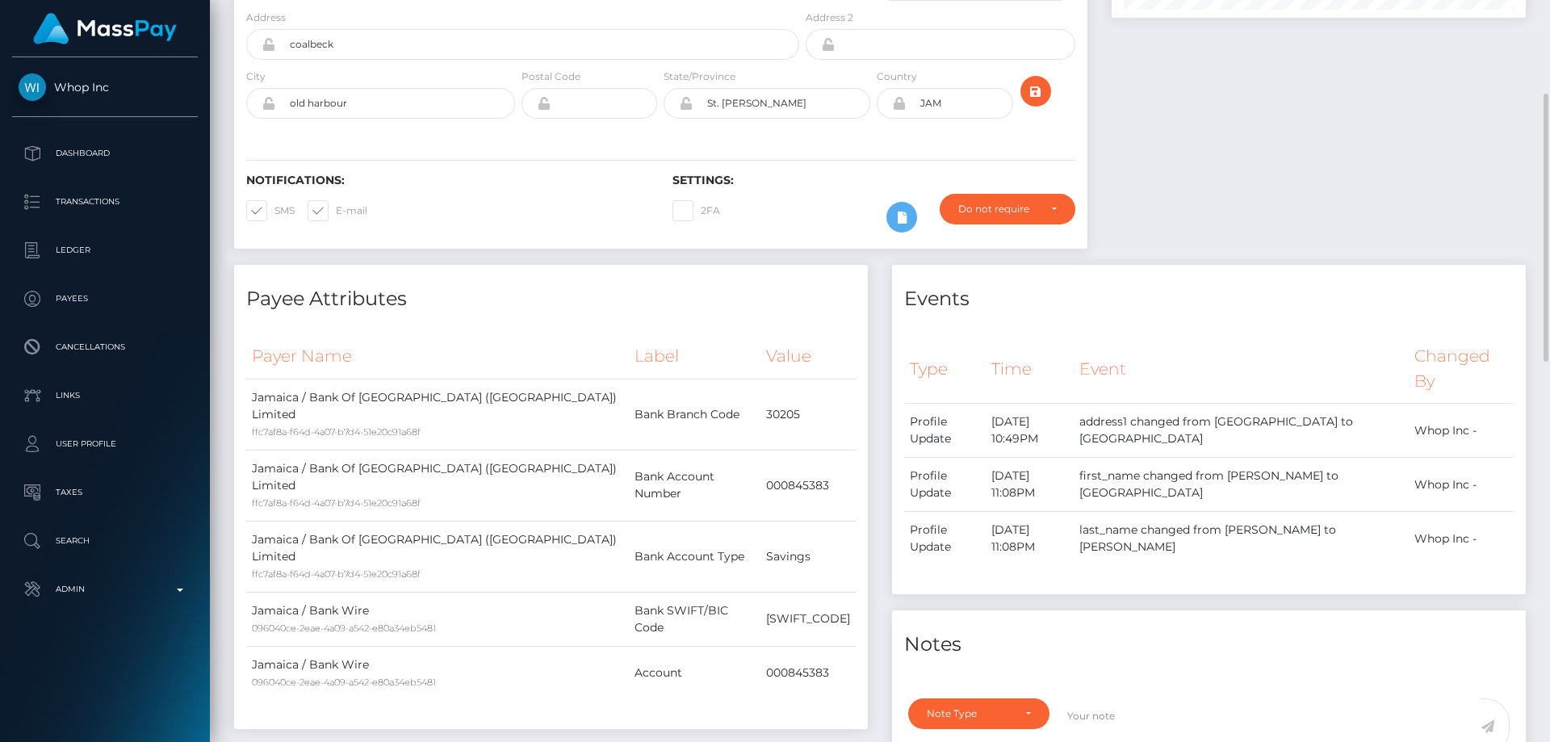
scroll to position [19, 0]
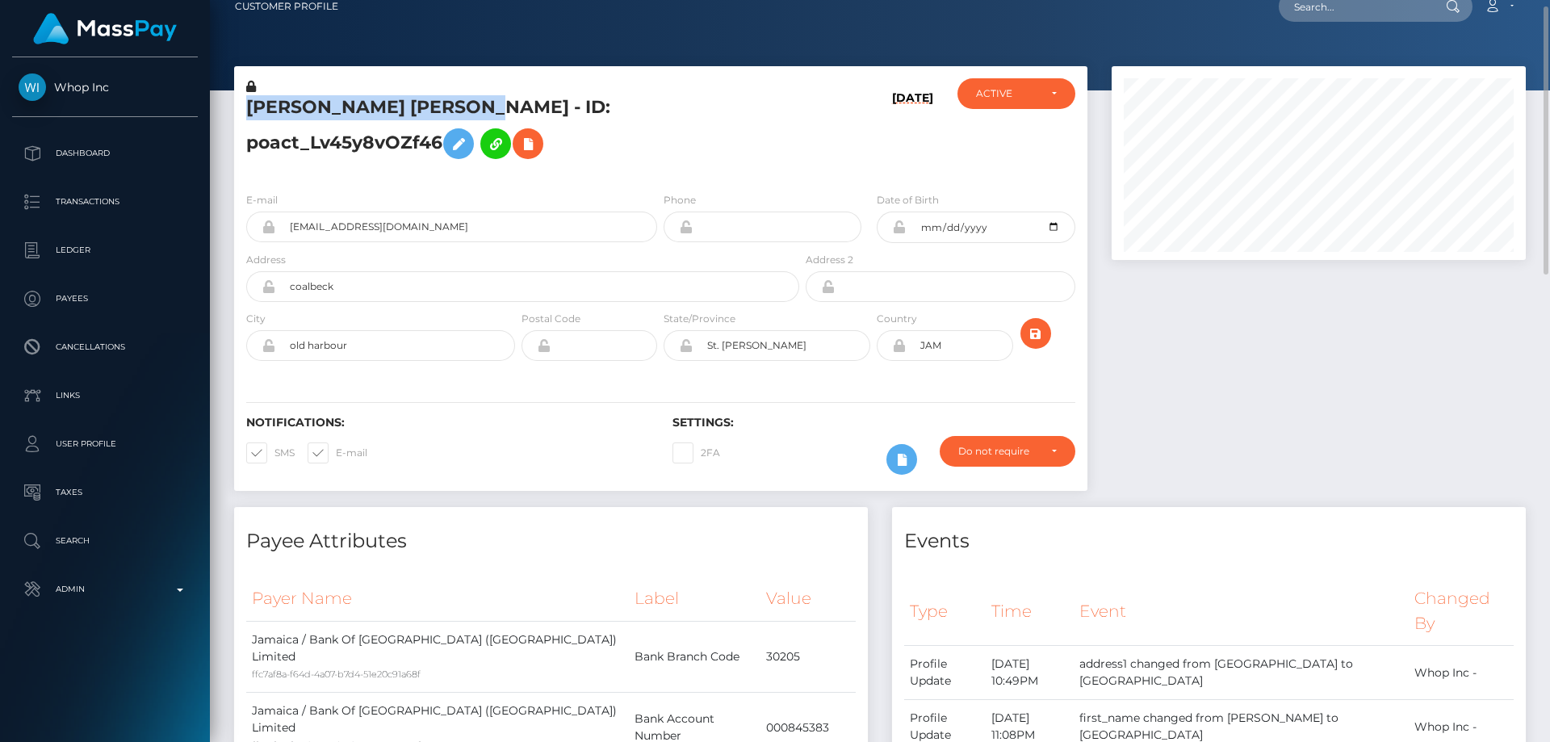
drag, startPoint x: 502, startPoint y: 114, endPoint x: 244, endPoint y: 114, distance: 258.3
click at [244, 114] on div "VERNON GRANVILLE SCOTT - ID: poact_Lv45y8vOZf46" at bounding box center [518, 128] width 568 height 101
copy h5 "VERNON GRANVILLE SCOTT"
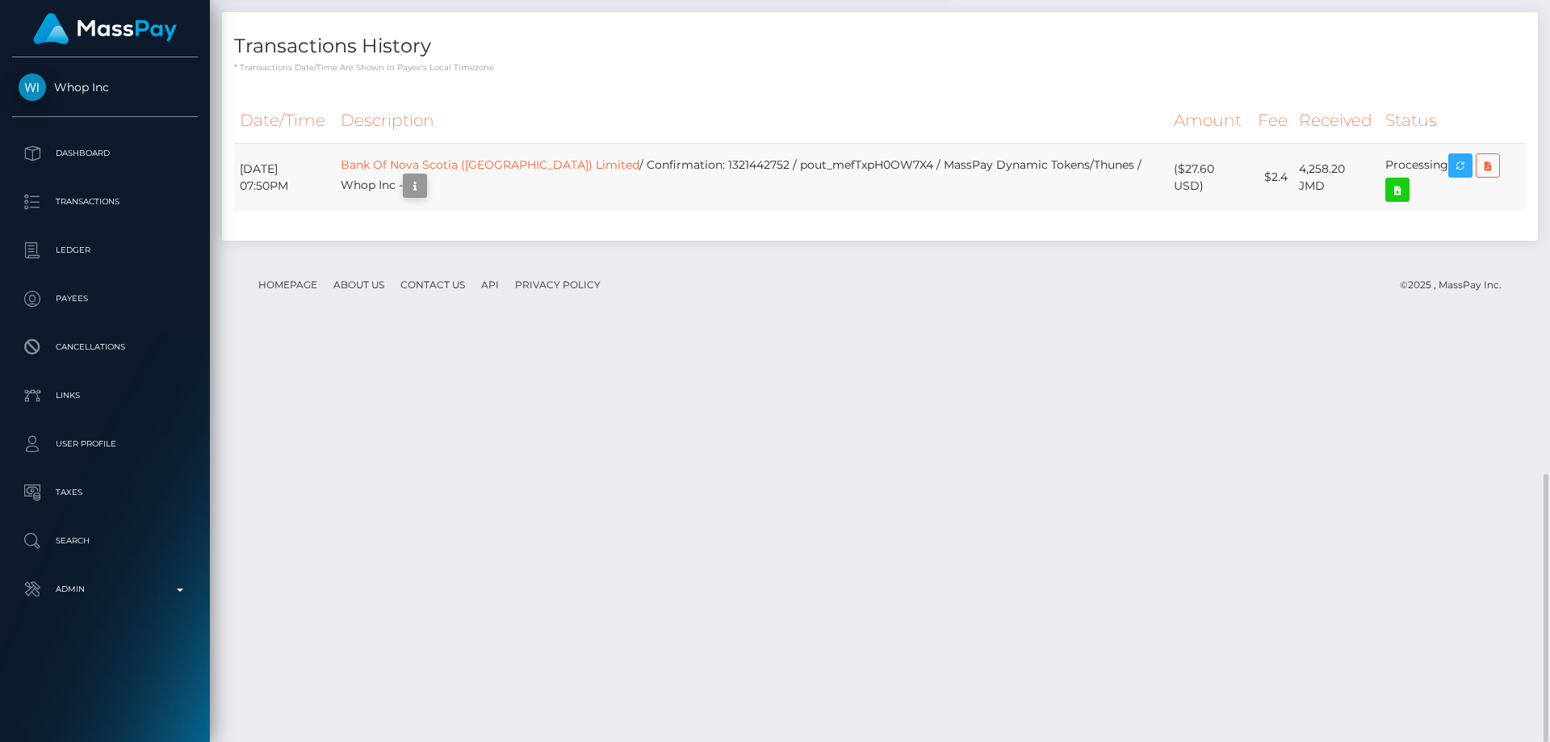
scroll to position [194, 415]
click at [425, 196] on icon "button" at bounding box center [414, 186] width 19 height 20
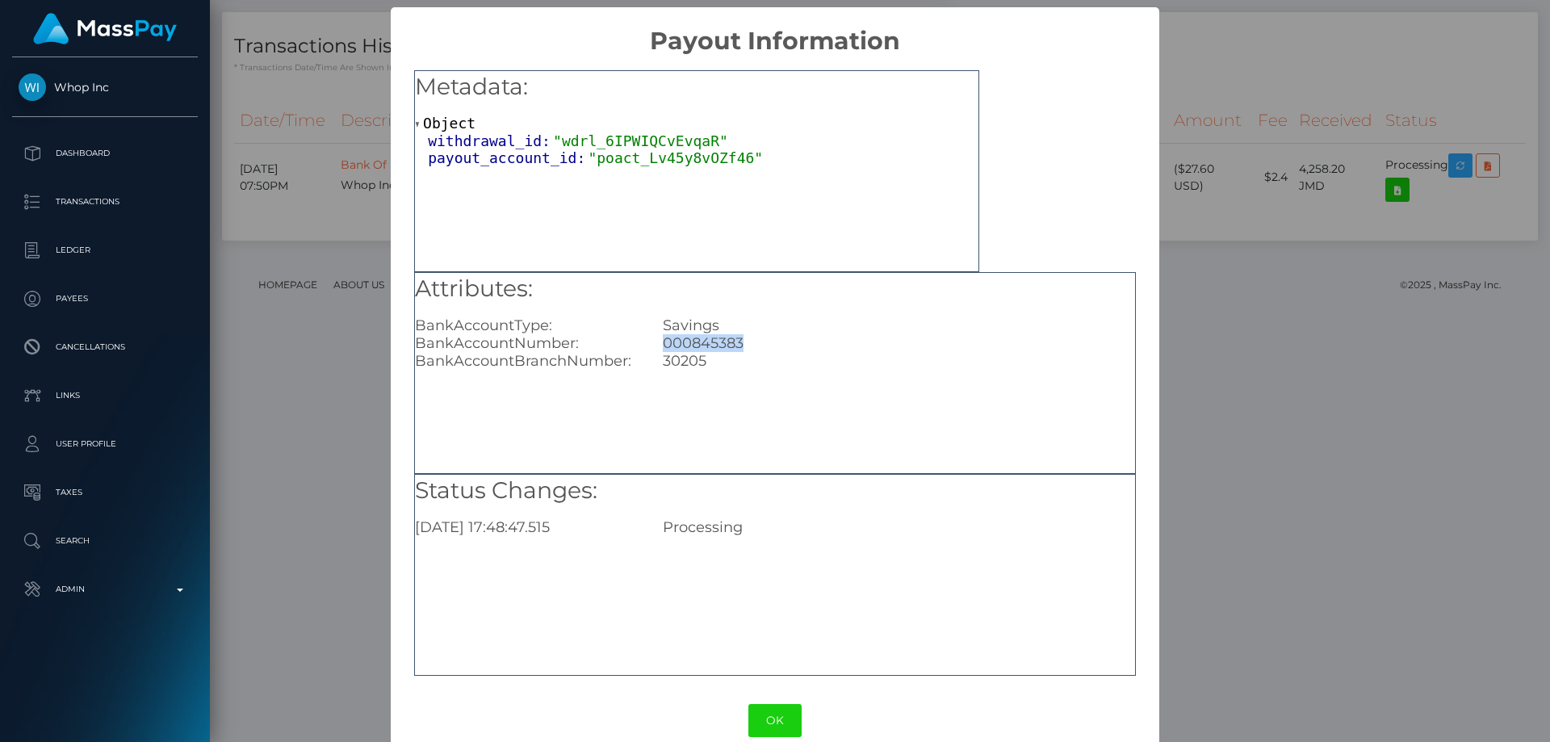
drag, startPoint x: 743, startPoint y: 340, endPoint x: 660, endPoint y: 340, distance: 83.2
click at [660, 340] on div "000845383" at bounding box center [899, 343] width 496 height 18
copy div "000845383"
drag, startPoint x: 717, startPoint y: 355, endPoint x: 660, endPoint y: 362, distance: 57.7
click at [660, 362] on div "30205" at bounding box center [899, 361] width 496 height 18
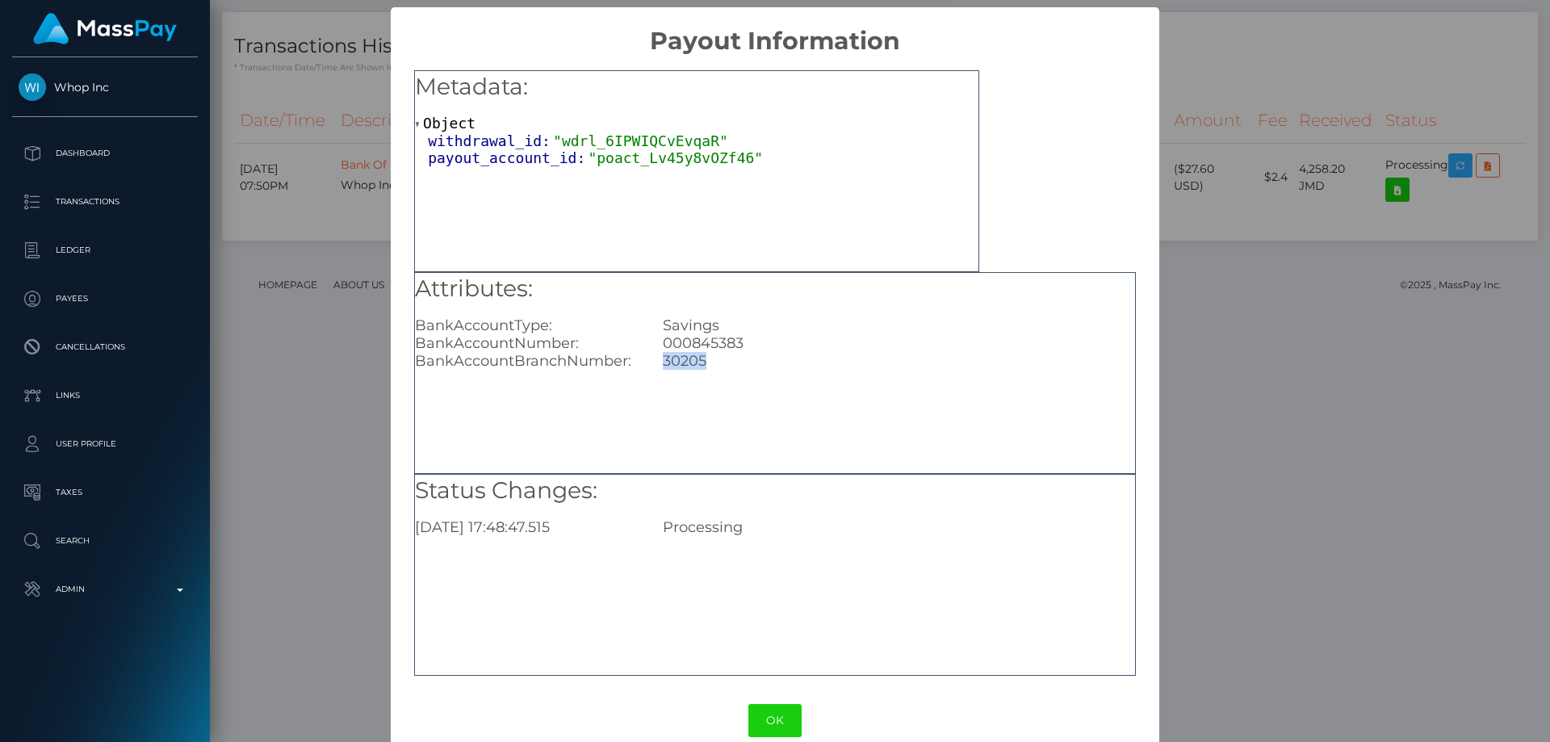
copy div "30205"
click at [1150, 610] on div "× Payout Information Metadata: Object withdrawal_id: "wdrl_6IPWIQCvEvqaR" payou…" at bounding box center [775, 371] width 1550 height 742
click at [1274, 675] on div "× Payout Information Metadata: Object withdrawal_id: "wdrl_6IPWIQCvEvqaR" payou…" at bounding box center [775, 371] width 1550 height 742
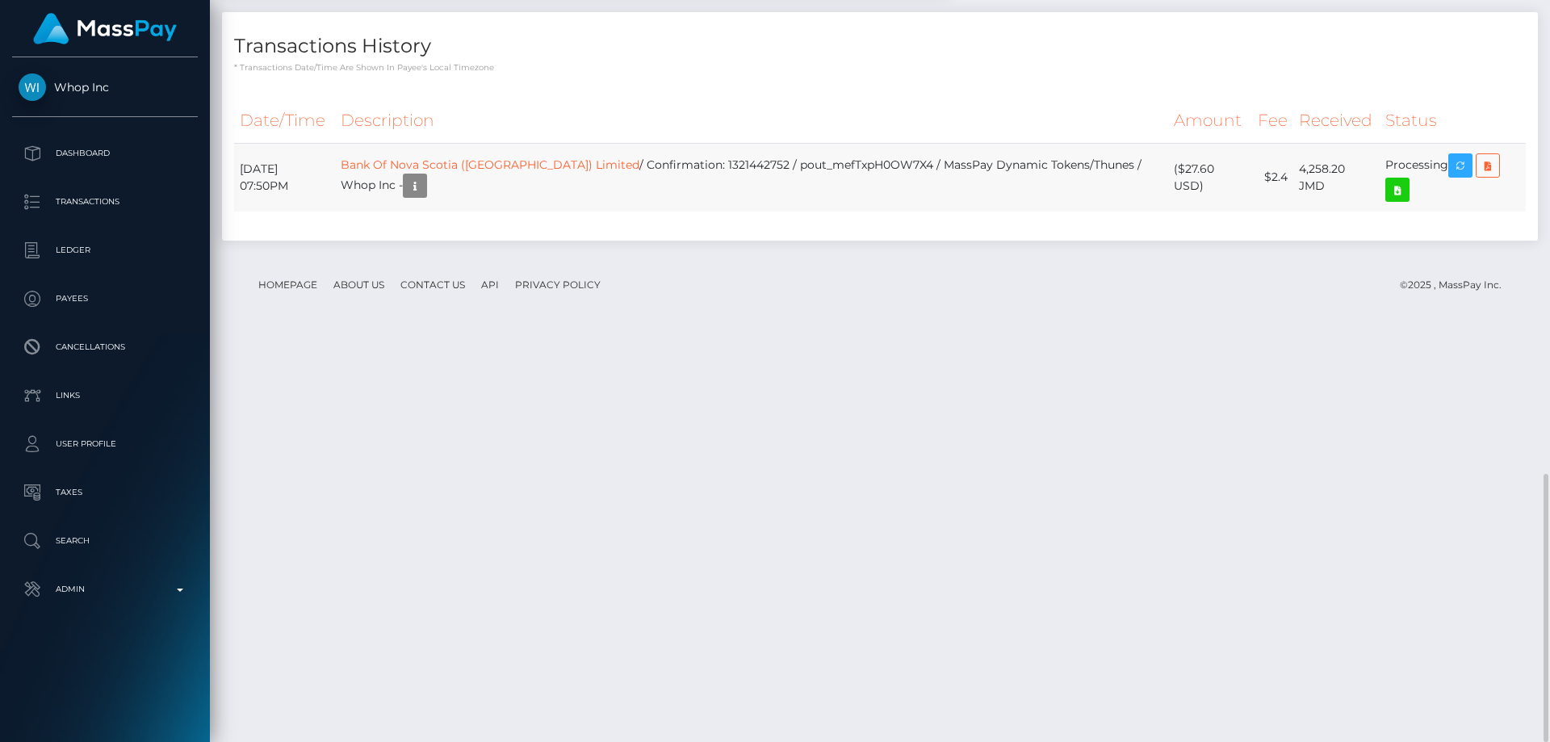
drag, startPoint x: 1322, startPoint y: 589, endPoint x: 1293, endPoint y: 589, distance: 29.1
click at [1293, 212] on td "4,258.20 JMD" at bounding box center [1336, 177] width 86 height 69
copy td "JMD"
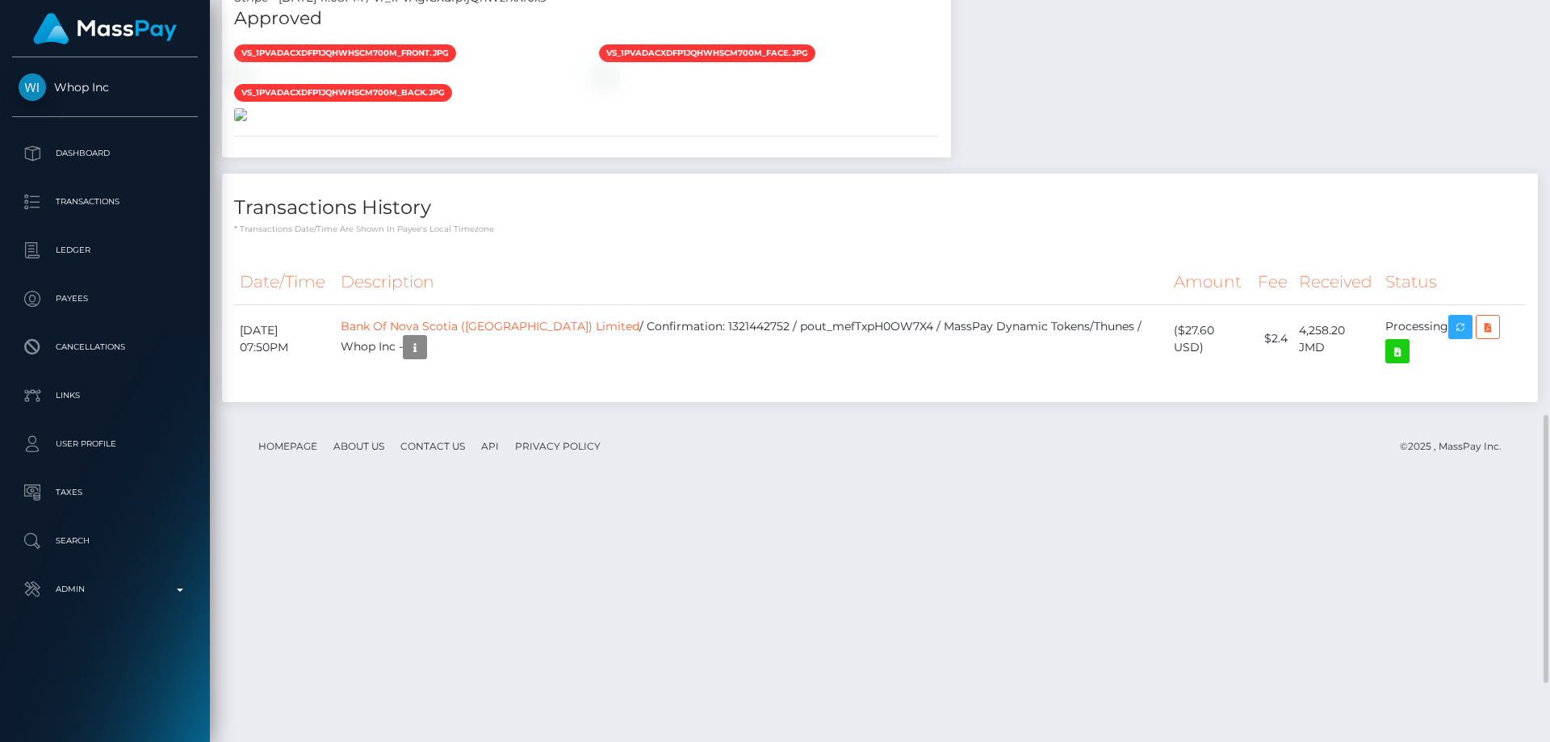
scroll to position [1149, 0]
click at [247, 82] on img at bounding box center [240, 75] width 13 height 13
drag, startPoint x: 362, startPoint y: 437, endPoint x: 287, endPoint y: 449, distance: 76.1
click at [247, 121] on img at bounding box center [240, 114] width 13 height 13
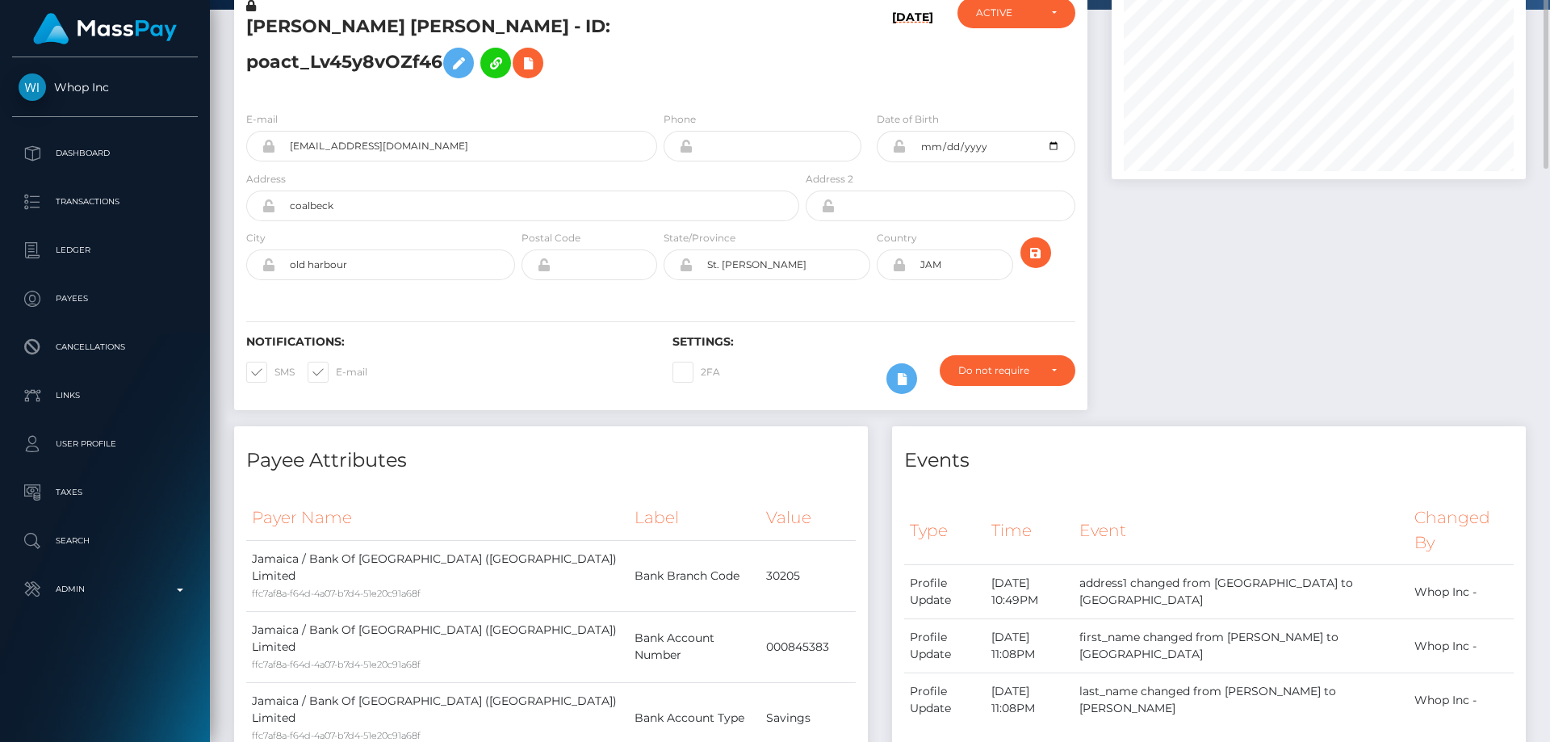
scroll to position [0, 0]
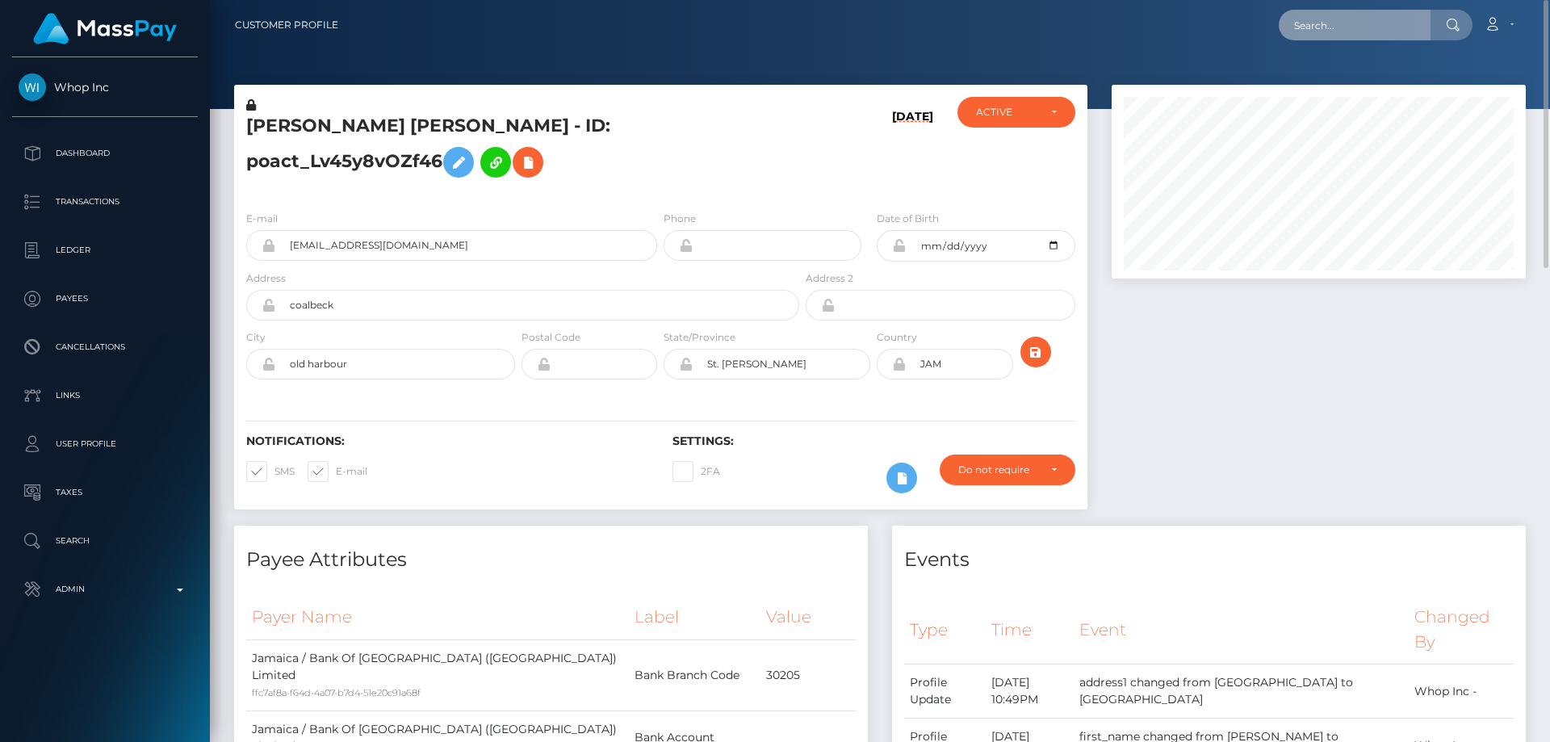
drag, startPoint x: 1347, startPoint y: 15, endPoint x: 1337, endPoint y: 18, distance: 10.0
paste input "1318344244"
type input "1318344244"
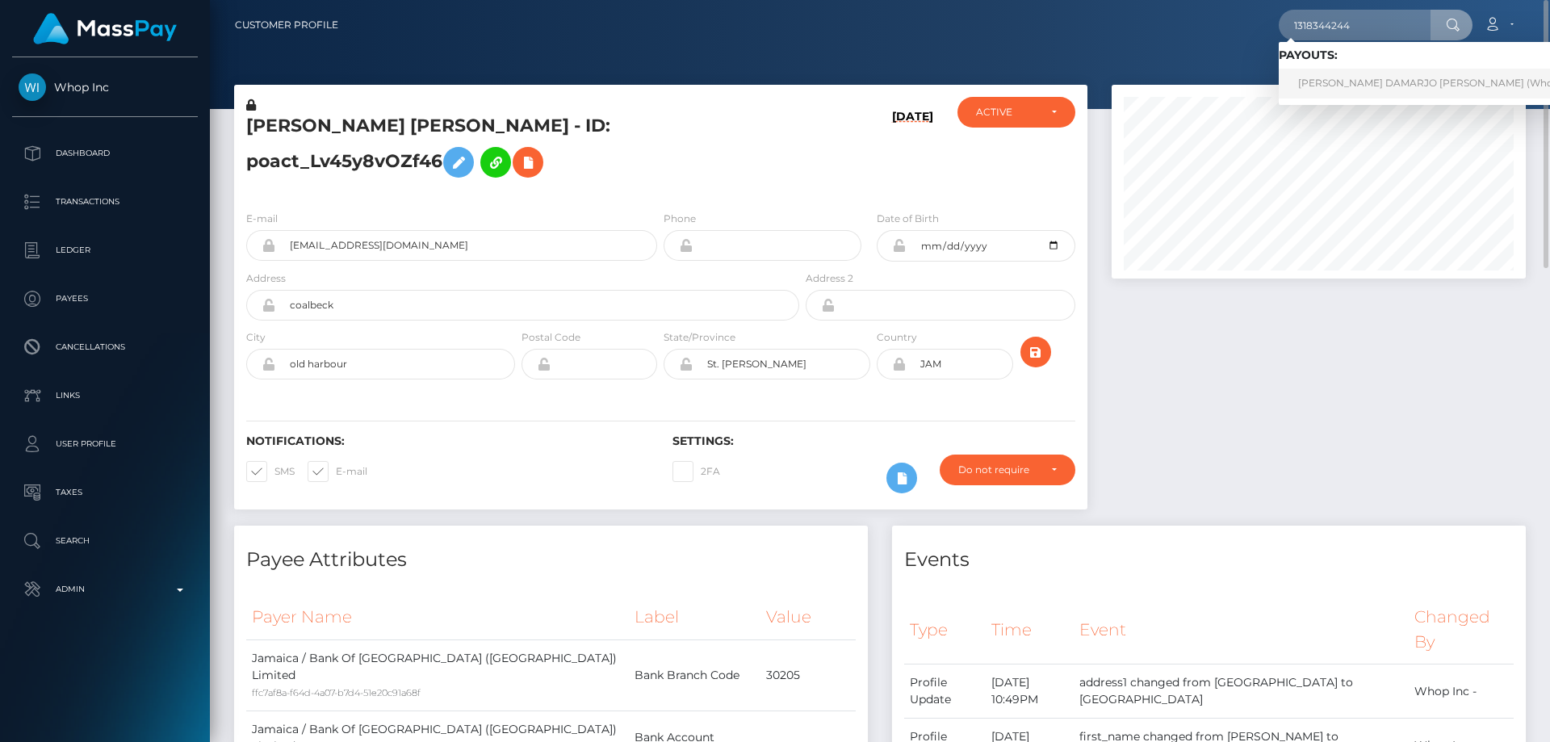
click at [1355, 78] on link "ALSTON DAMARJO BILLINGS (Whop Inc - )" at bounding box center [1444, 84] width 330 height 30
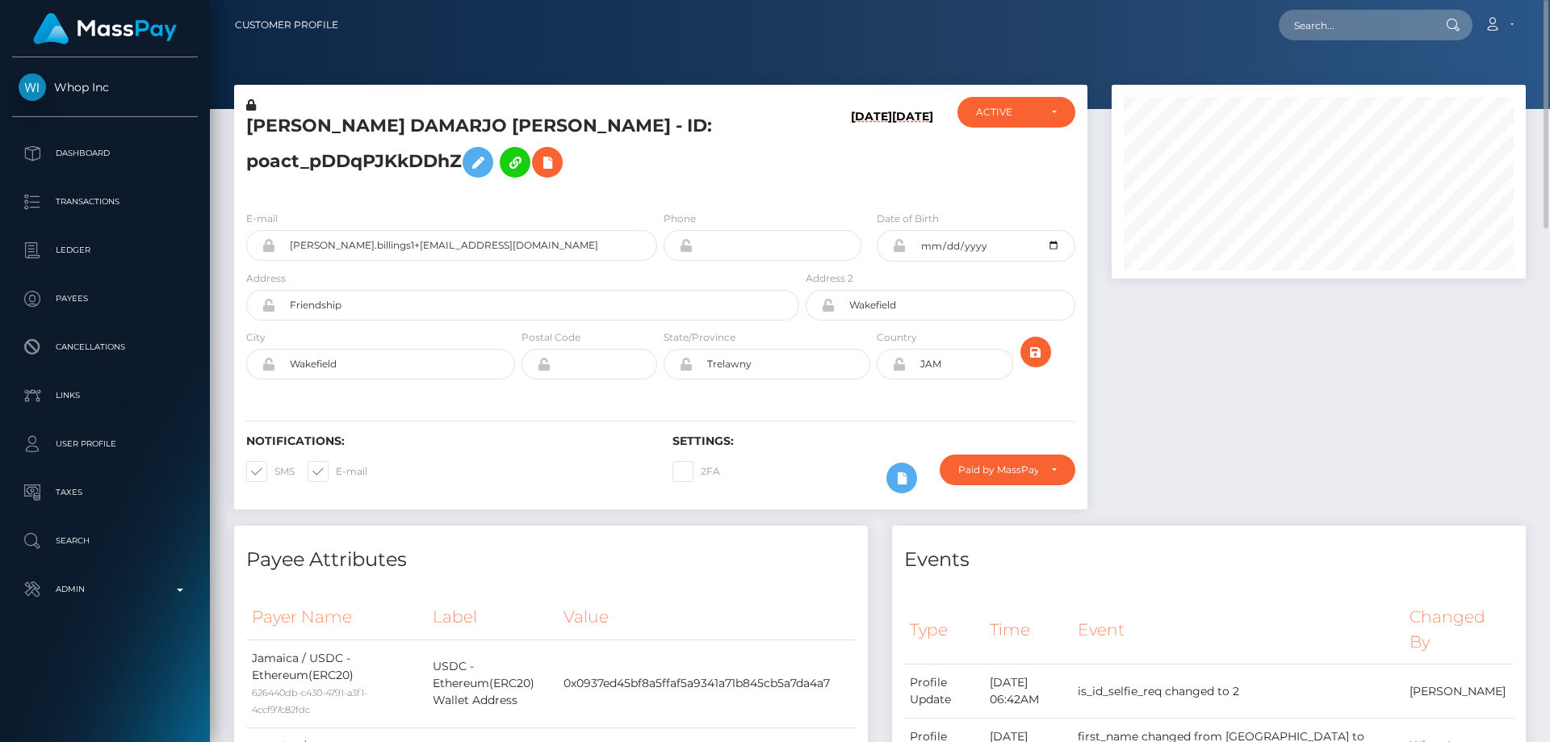
click at [557, 192] on div "[PERSON_NAME] DAMARJO [PERSON_NAME] - ID: poact_pDDqPJKkDDhZ" at bounding box center [518, 147] width 568 height 101
drag, startPoint x: 1359, startPoint y: 442, endPoint x: 1342, endPoint y: 434, distance: 19.1
click at [1356, 446] on div at bounding box center [1319, 305] width 438 height 441
